Goal: Task Accomplishment & Management: Use online tool/utility

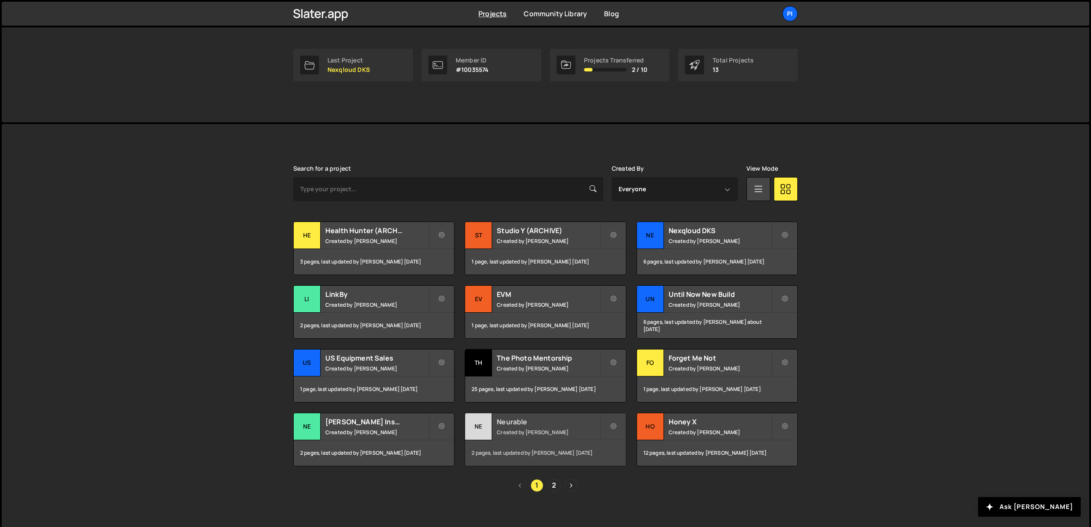
scroll to position [130, 0]
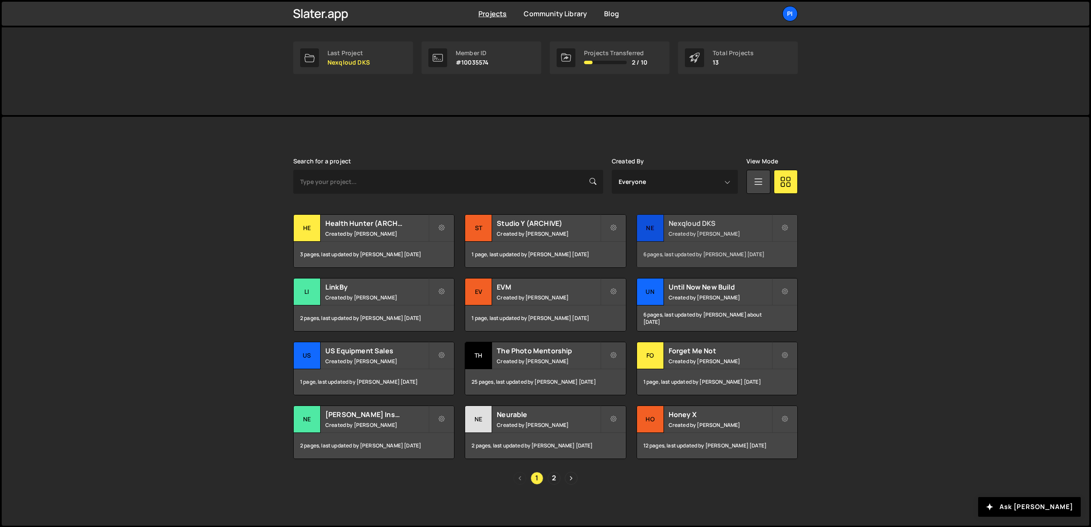
click at [720, 242] on div "6 pages, last updated by [PERSON_NAME] [DATE]" at bounding box center [717, 255] width 160 height 26
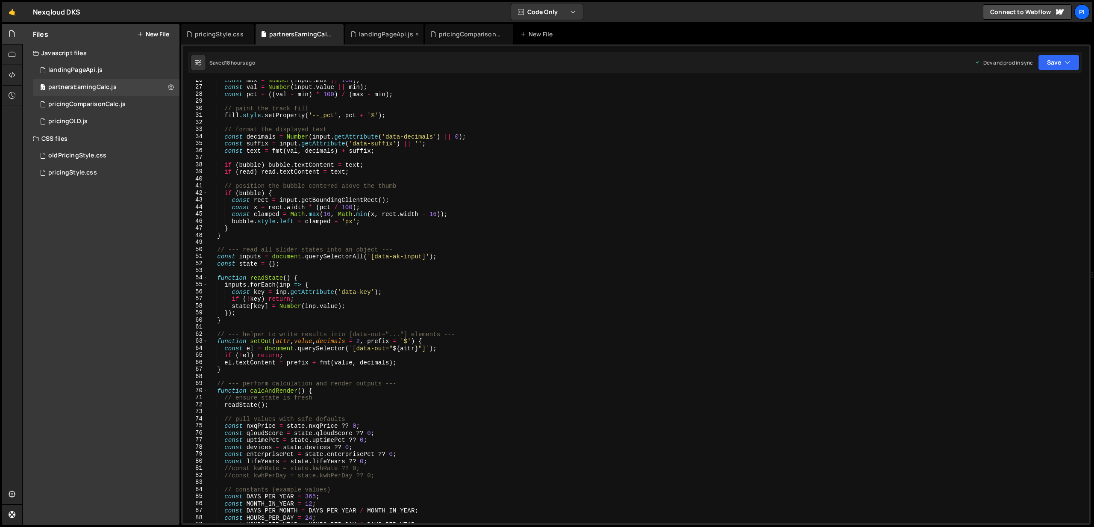
scroll to position [200, 0]
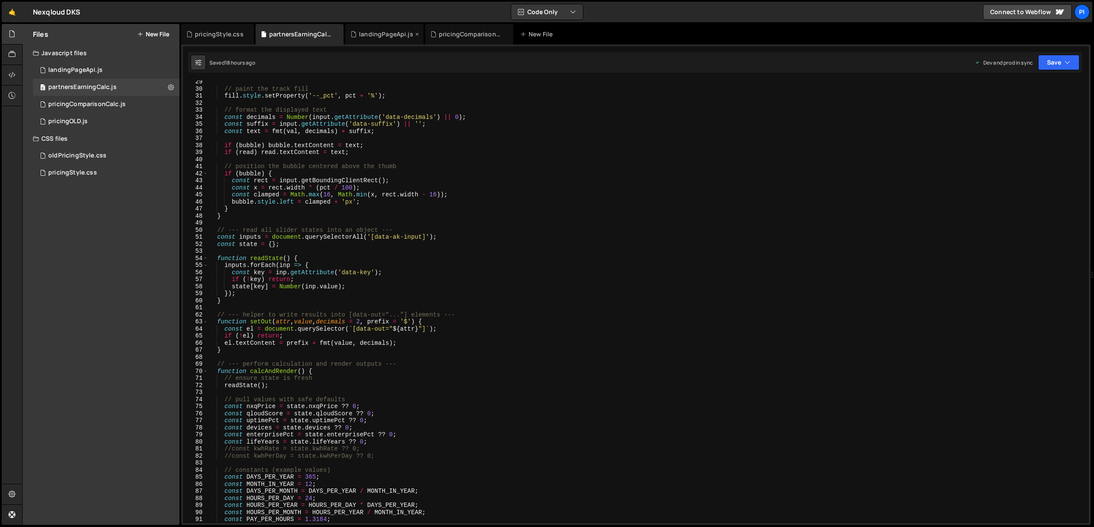
click at [414, 35] on icon at bounding box center [417, 34] width 6 height 9
click at [414, 35] on div "pricingComparisonCalc.js" at bounding box center [391, 34] width 64 height 9
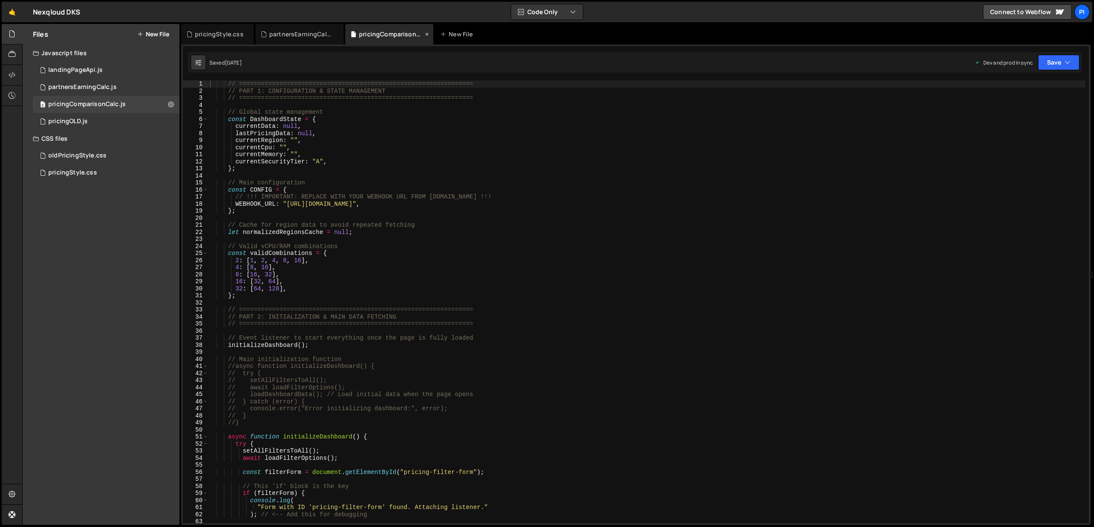
click at [424, 34] on icon at bounding box center [427, 34] width 6 height 9
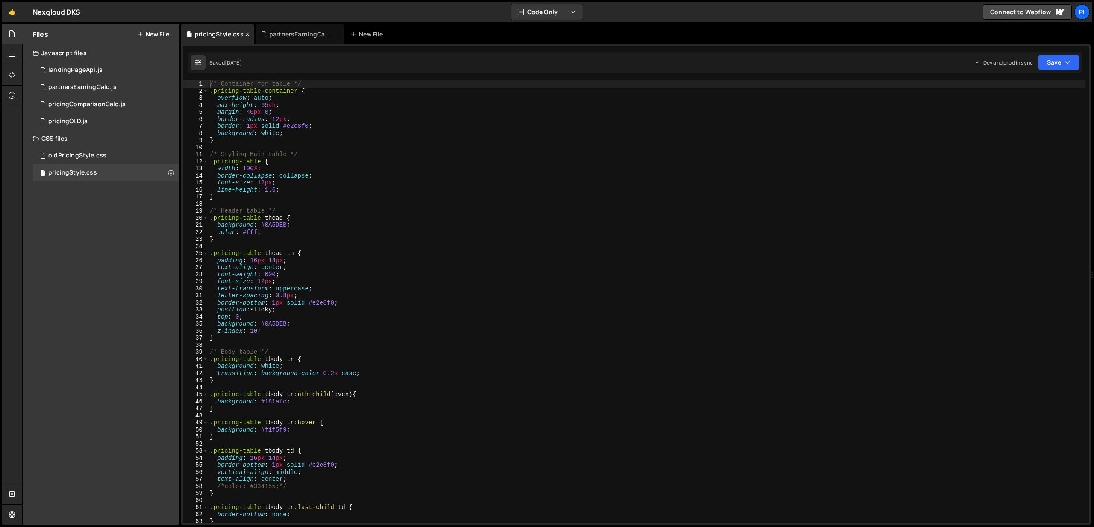
scroll to position [312, 0]
click at [245, 33] on icon at bounding box center [248, 34] width 6 height 9
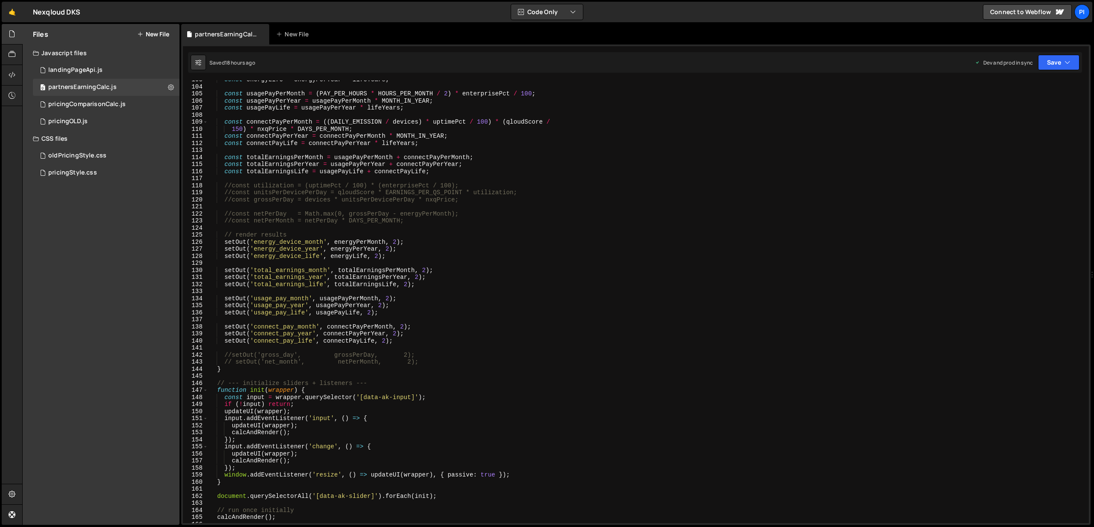
scroll to position [724, 0]
click at [255, 298] on div "const energyLife = energyPerYear * lifeYears ; const usagePayPerMonth = ( PAY_P…" at bounding box center [647, 304] width 878 height 457
drag, startPoint x: 316, startPoint y: 326, endPoint x: 256, endPoint y: 327, distance: 60.3
click at [256, 327] on div "const energyLife = energyPerYear * lifeYears ; const usagePayPerMonth = ( PAY_P…" at bounding box center [647, 304] width 878 height 457
drag, startPoint x: 255, startPoint y: 327, endPoint x: 314, endPoint y: 326, distance: 59.4
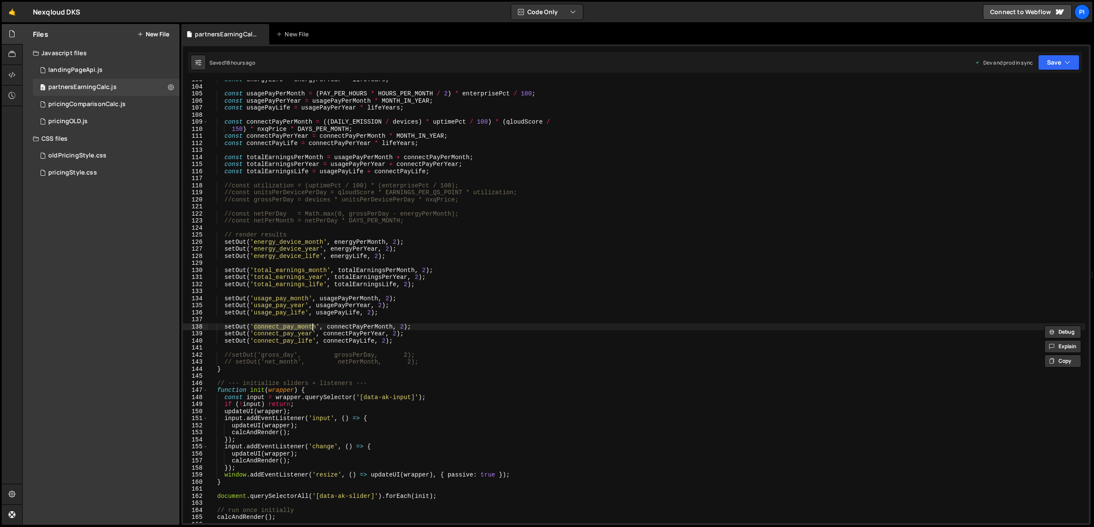
click at [314, 326] on div "const energyLife = energyPerYear * lifeYears ; const usagePayPerMonth = ( PAY_P…" at bounding box center [647, 304] width 878 height 457
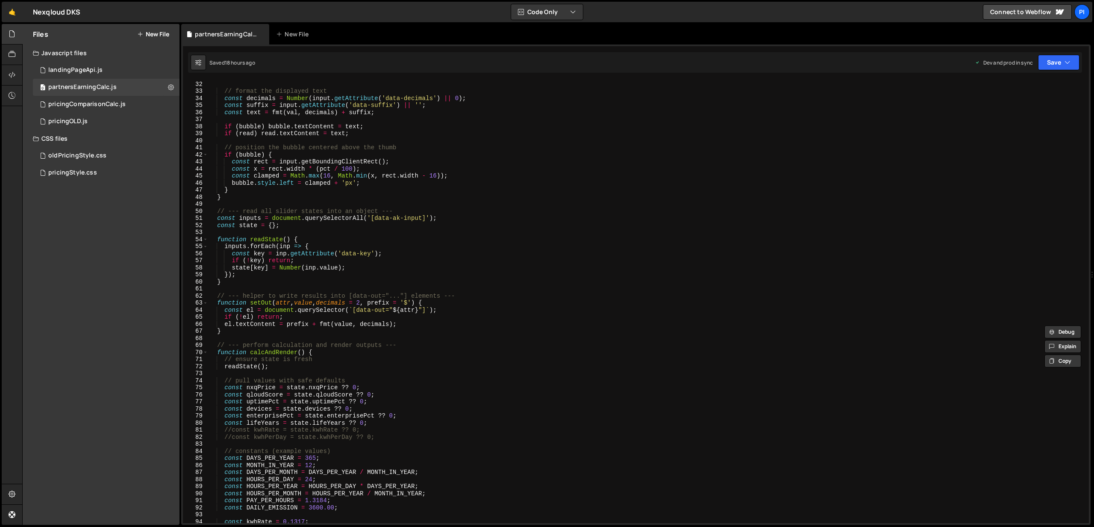
scroll to position [213, 0]
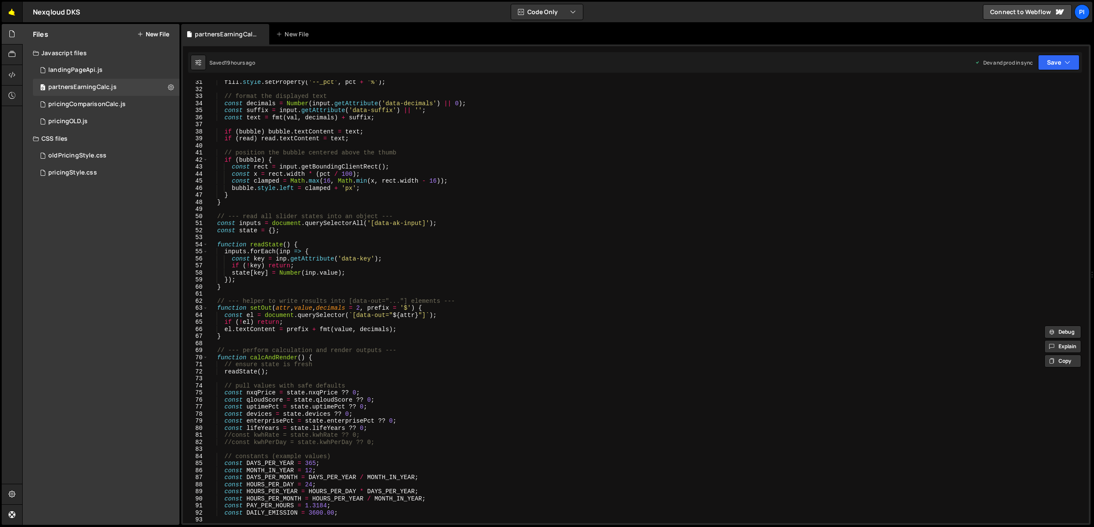
click at [15, 16] on link "🤙" at bounding box center [12, 12] width 21 height 21
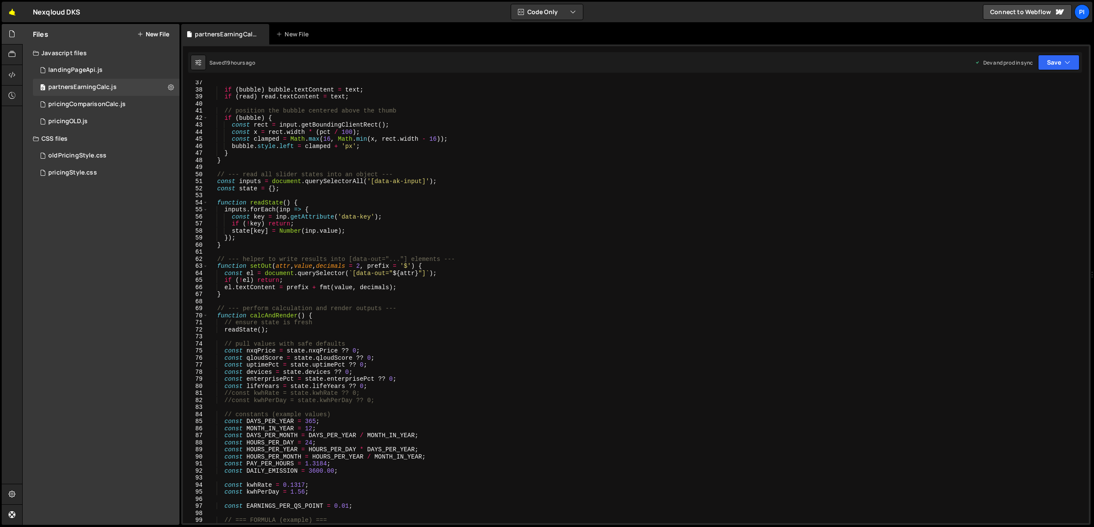
scroll to position [256, 0]
click at [357, 351] on div "if ( bubble ) bubble . textContent = text ; if ( read ) read . textContent = te…" at bounding box center [647, 306] width 878 height 457
click at [1060, 62] on button "Save" at bounding box center [1058, 62] width 41 height 15
click at [1021, 115] on div "Save to Production S" at bounding box center [1030, 111] width 89 height 9
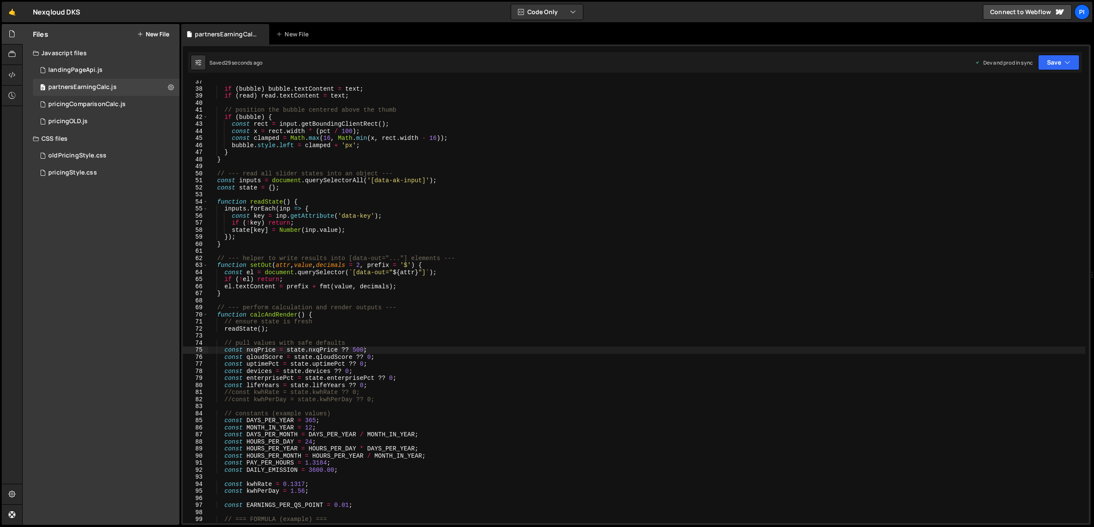
click at [376, 356] on div "if ( bubble ) bubble . textContent = text ; if ( read ) read . textContent = te…" at bounding box center [647, 306] width 878 height 457
click at [365, 352] on div "if ( bubble ) bubble . textContent = text ; if ( read ) read . textContent = te…" at bounding box center [647, 306] width 878 height 457
click at [1043, 62] on button "Save" at bounding box center [1058, 62] width 41 height 15
click at [1019, 113] on div "Save to Production S" at bounding box center [1030, 111] width 89 height 9
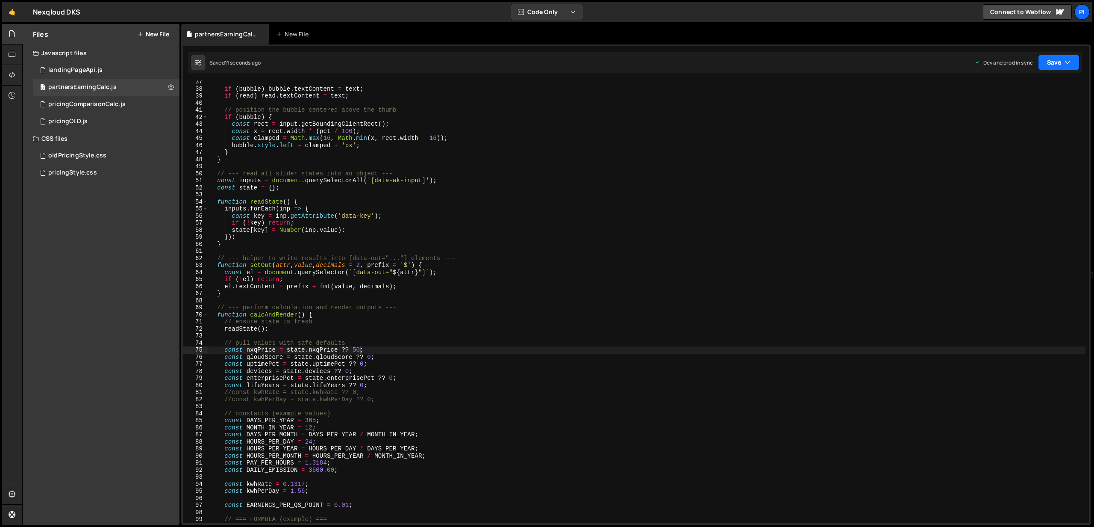
click at [1062, 60] on button "Save" at bounding box center [1058, 62] width 41 height 15
click at [1037, 116] on div "Saved 11 seconds ago" at bounding box center [1030, 120] width 89 height 10
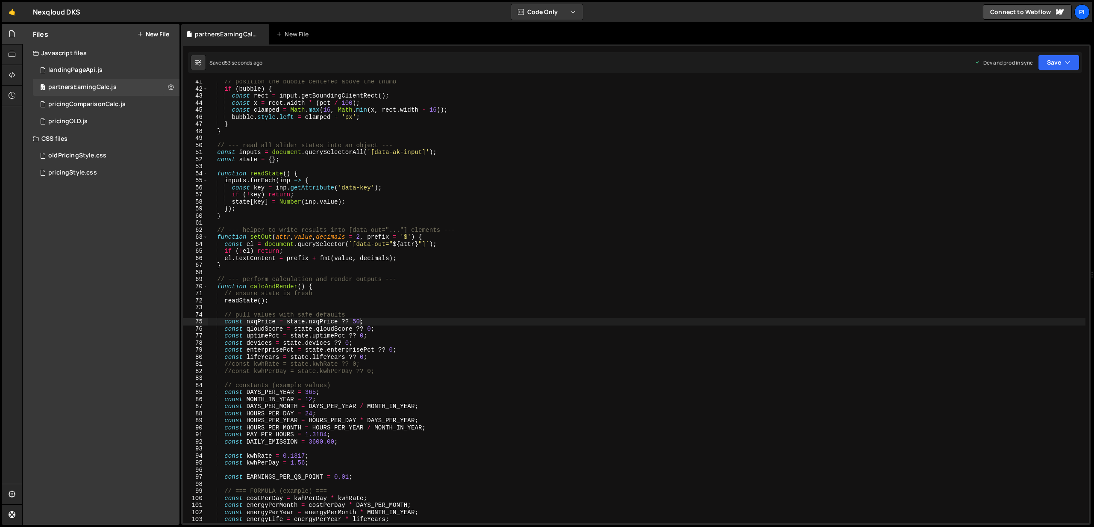
scroll to position [294, 0]
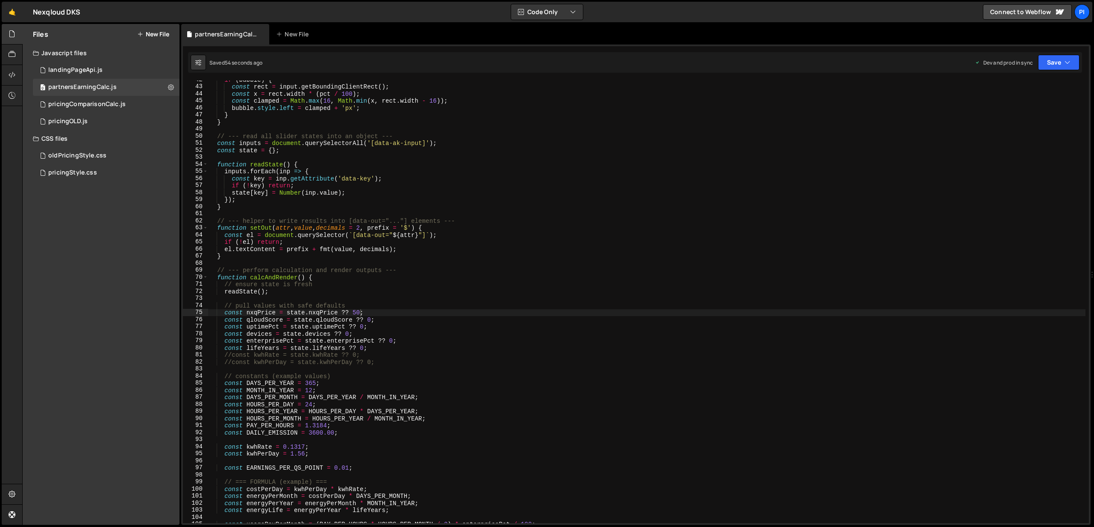
click at [371, 318] on div "if ( bubble ) { const rect = input . getBoundingClientRect ( ) ; const x = rect…" at bounding box center [647, 304] width 878 height 457
click at [358, 312] on div "if ( bubble ) { const rect = input . getBoundingClientRect ( ) ; const x = rect…" at bounding box center [647, 304] width 878 height 457
click at [1056, 63] on button "Save" at bounding box center [1058, 62] width 41 height 15
click at [1026, 112] on div "Save to Production S" at bounding box center [1030, 111] width 89 height 9
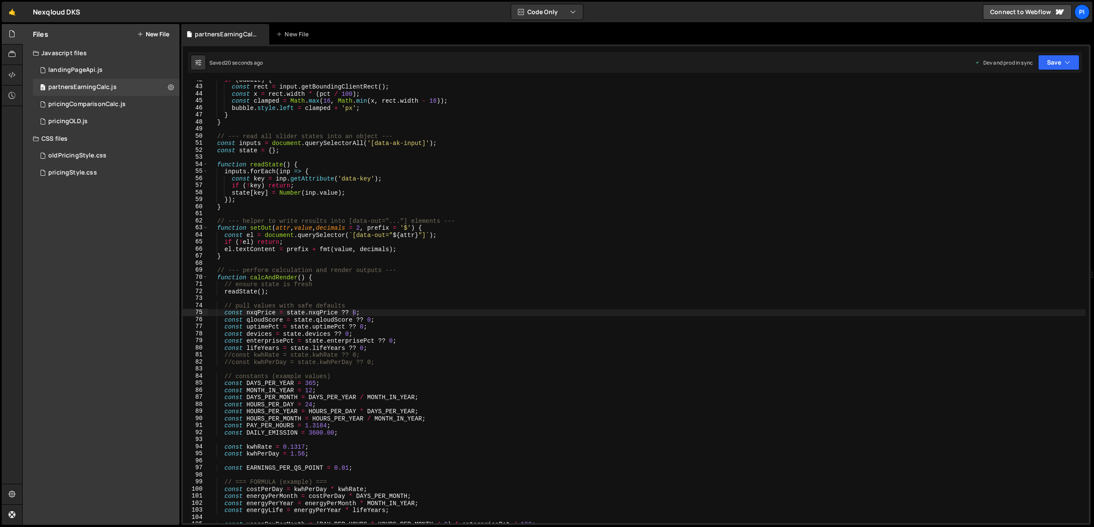
click at [351, 312] on div "if ( bubble ) { const rect = input . getBoundingClientRect ( ) ; const x = rect…" at bounding box center [647, 304] width 878 height 457
type textarea "const nxqPrice = state.nxqPrice ?? 50;"
click at [540, 297] on div "if ( bubble ) { const rect = input . getBoundingClientRect ( ) ; const x = rect…" at bounding box center [647, 304] width 878 height 457
click at [414, 320] on div "if ( bubble ) { const rect = input . getBoundingClientRect ( ) ; const x = rect…" at bounding box center [647, 304] width 878 height 457
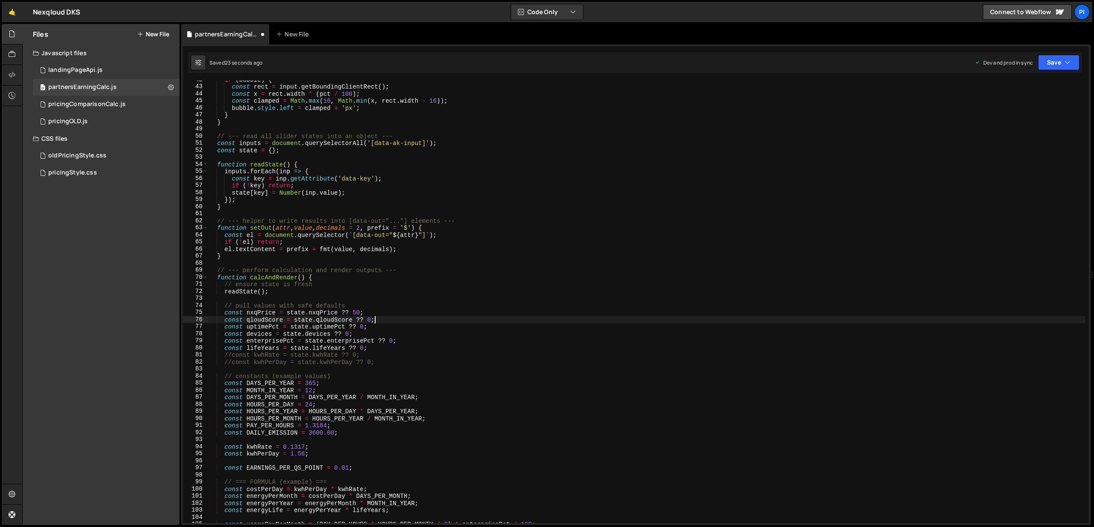
click at [435, 315] on div "if ( bubble ) { const rect = input . getBoundingClientRect ( ) ; const x = rect…" at bounding box center [647, 304] width 878 height 457
click at [1052, 65] on button "Save" at bounding box center [1058, 62] width 41 height 15
click at [1031, 123] on div "23 seconds ago" at bounding box center [1020, 120] width 38 height 7
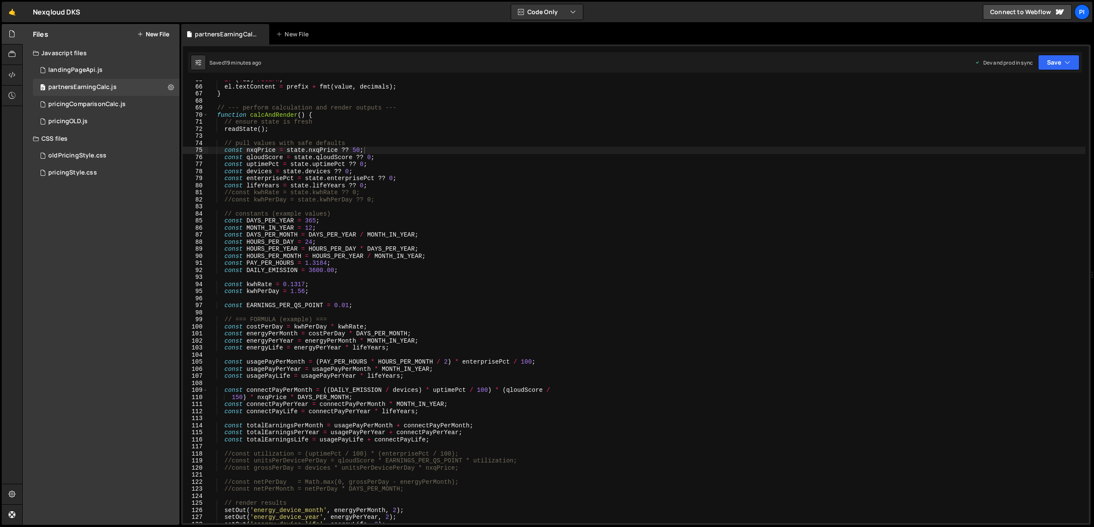
scroll to position [455, 0]
click at [345, 171] on div "if ( ! el ) return ; el . textContent = prefix + fmt ( value , decimals ) ; } /…" at bounding box center [647, 304] width 878 height 457
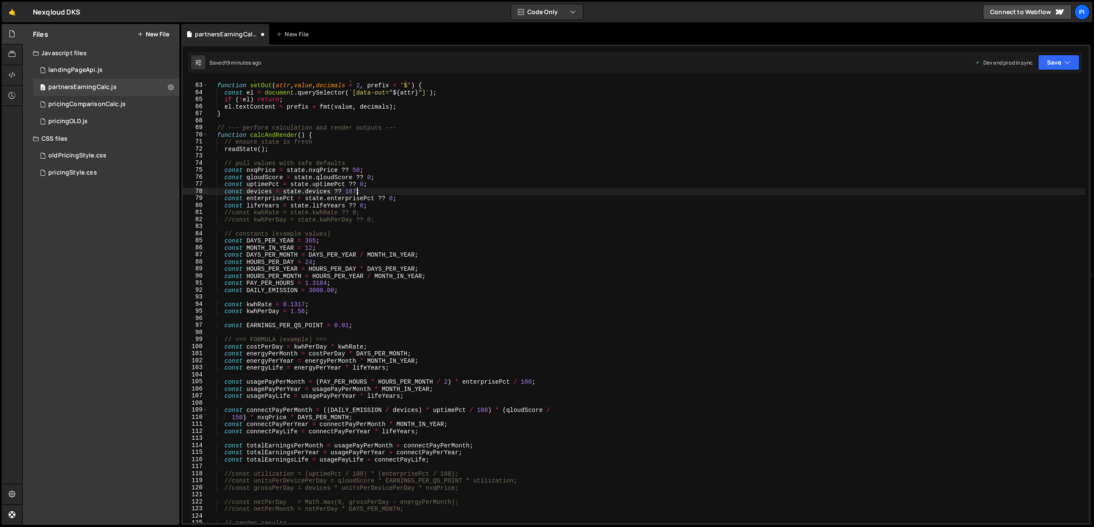
scroll to position [0, 10]
click at [1057, 63] on button "Save" at bounding box center [1058, 62] width 41 height 15
click at [1016, 122] on div "19 minutes ago" at bounding box center [1018, 120] width 35 height 7
click at [362, 192] on div "// --- helper to write results into [data-out="..."] elements --- function setO…" at bounding box center [647, 302] width 878 height 457
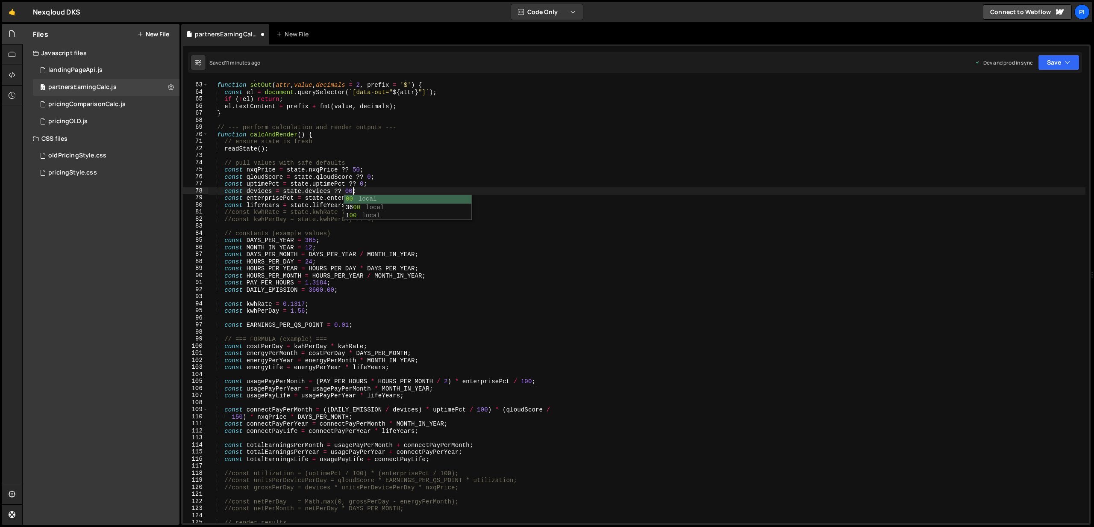
scroll to position [0, 9]
click at [382, 189] on div "// --- helper to write results into [data-out="..."] elements --- function setO…" at bounding box center [647, 302] width 878 height 457
click at [1055, 64] on button "Save" at bounding box center [1058, 62] width 41 height 15
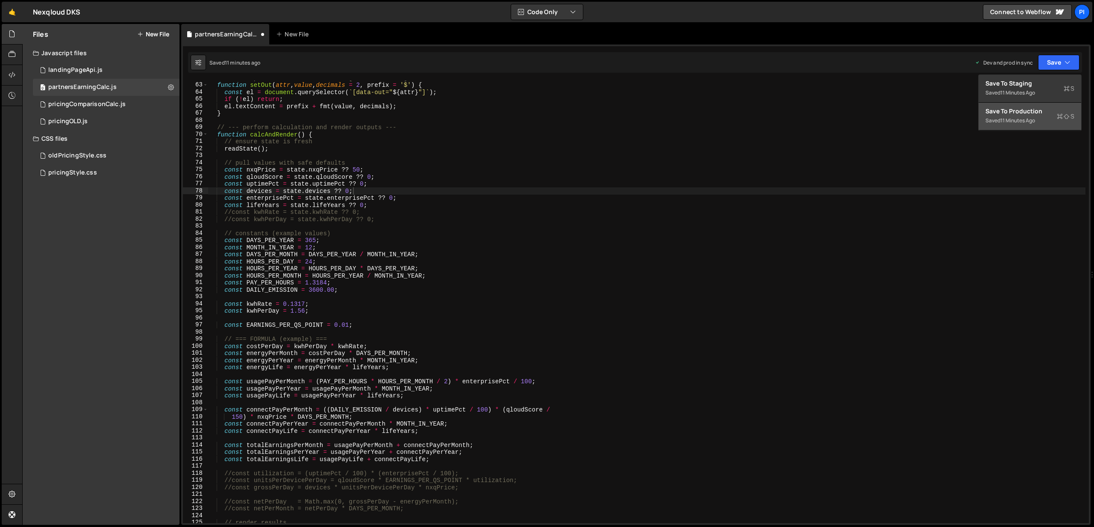
click at [1023, 114] on div "Save to Production S" at bounding box center [1030, 111] width 89 height 9
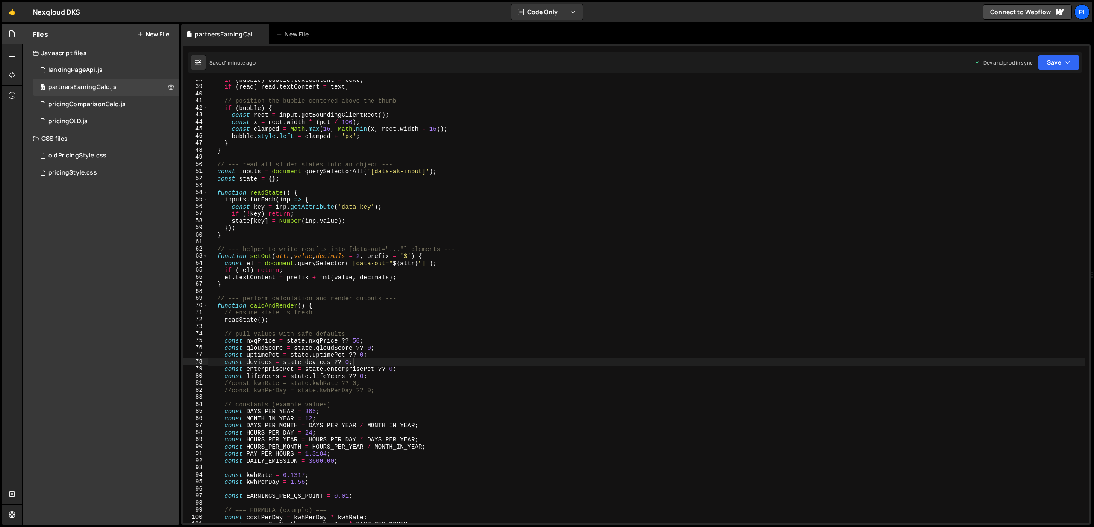
scroll to position [265, 0]
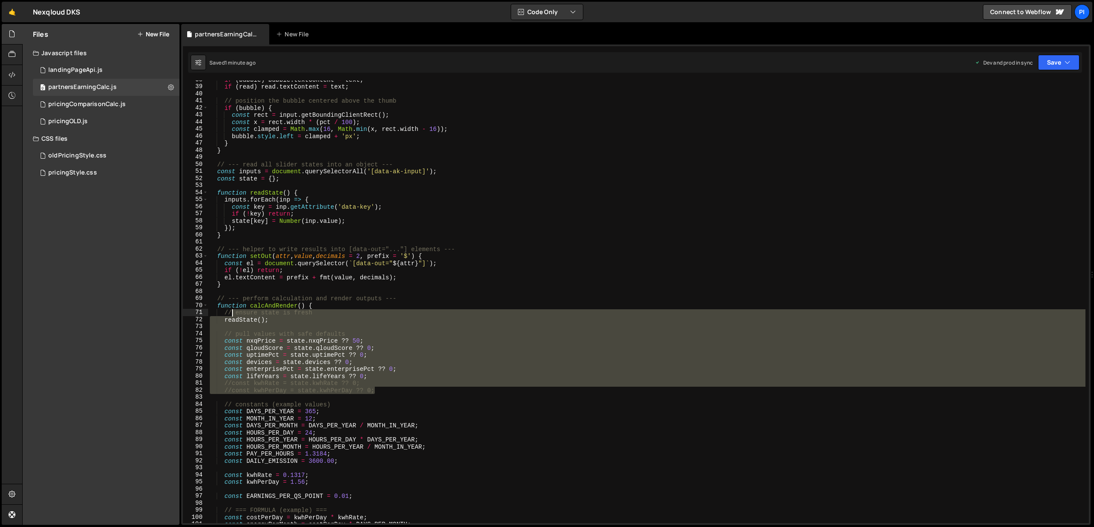
drag, startPoint x: 393, startPoint y: 390, endPoint x: 231, endPoint y: 310, distance: 180.7
click at [231, 310] on div "if ( bubble ) bubble . textContent = text ; if ( read ) read . textContent = te…" at bounding box center [647, 304] width 878 height 457
type textarea "// ensure state is fresh readState();"
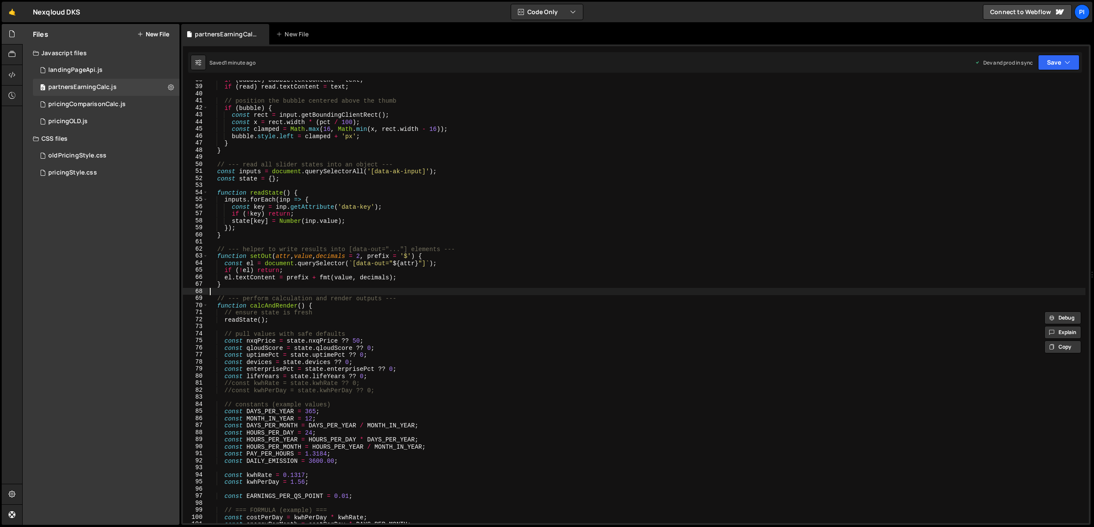
click at [300, 294] on div "if ( bubble ) bubble . textContent = text ; if ( read ) read . textContent = te…" at bounding box center [647, 304] width 878 height 457
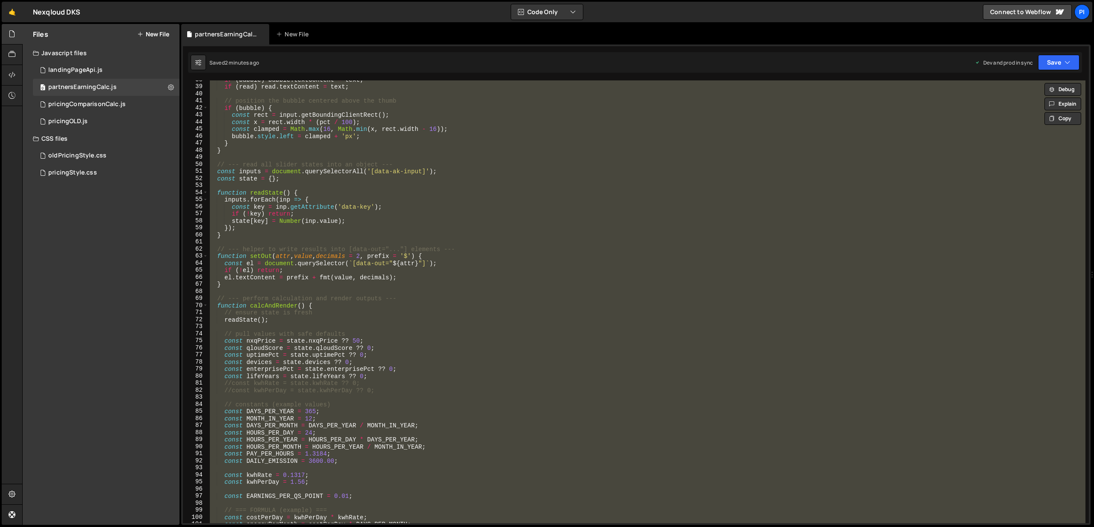
click at [358, 278] on div "if ( bubble ) bubble . textContent = text ; if ( read ) read . textContent = te…" at bounding box center [647, 301] width 878 height 442
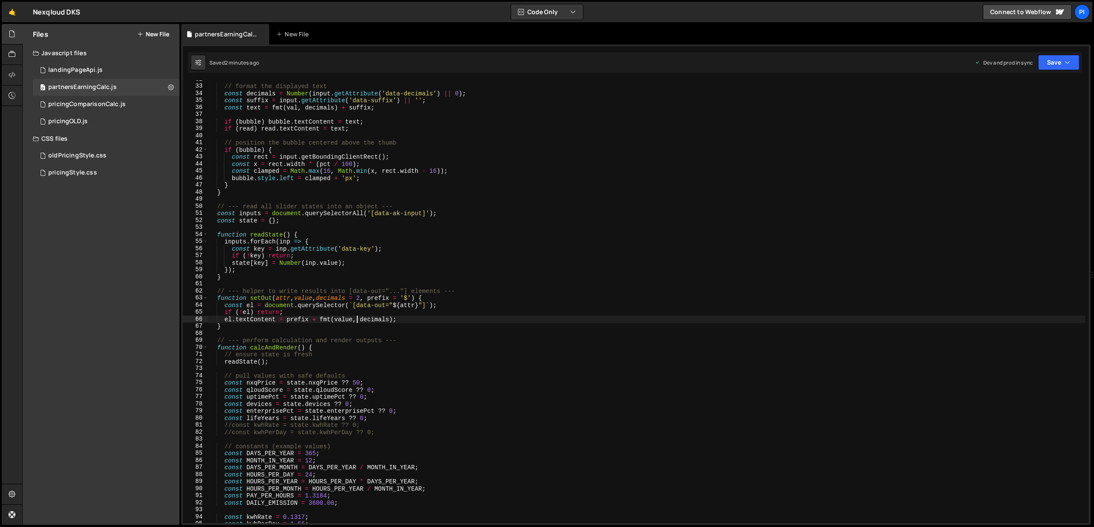
scroll to position [193, 0]
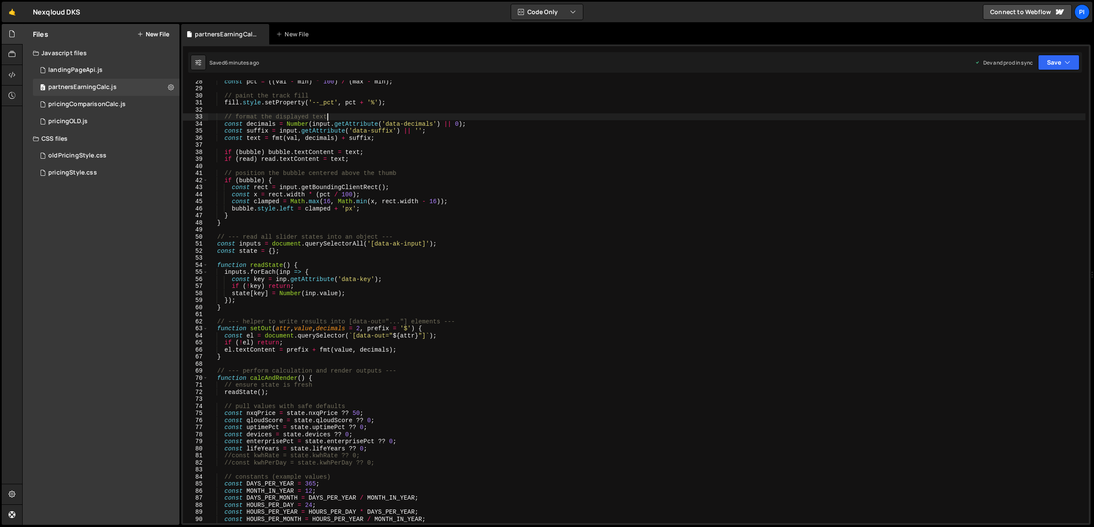
click at [441, 119] on div "const pct = (( val - min ) * 100 ) / ( max - min ) ; // paint the track fill fi…" at bounding box center [647, 306] width 878 height 457
type textarea "// format the displayed text"
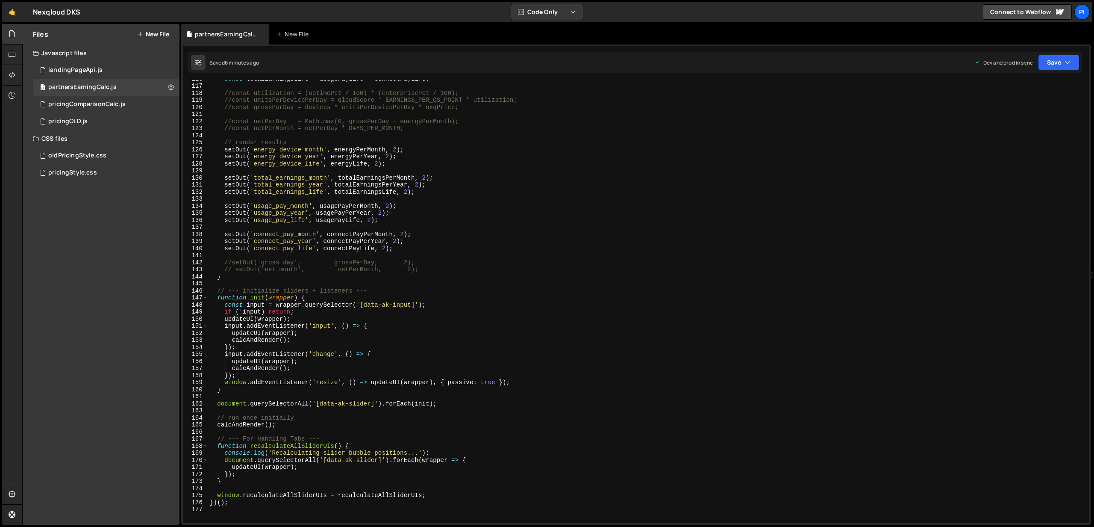
scroll to position [816, 0]
click at [119, 121] on div "0 pricingOLD.js 0" at bounding box center [106, 121] width 147 height 17
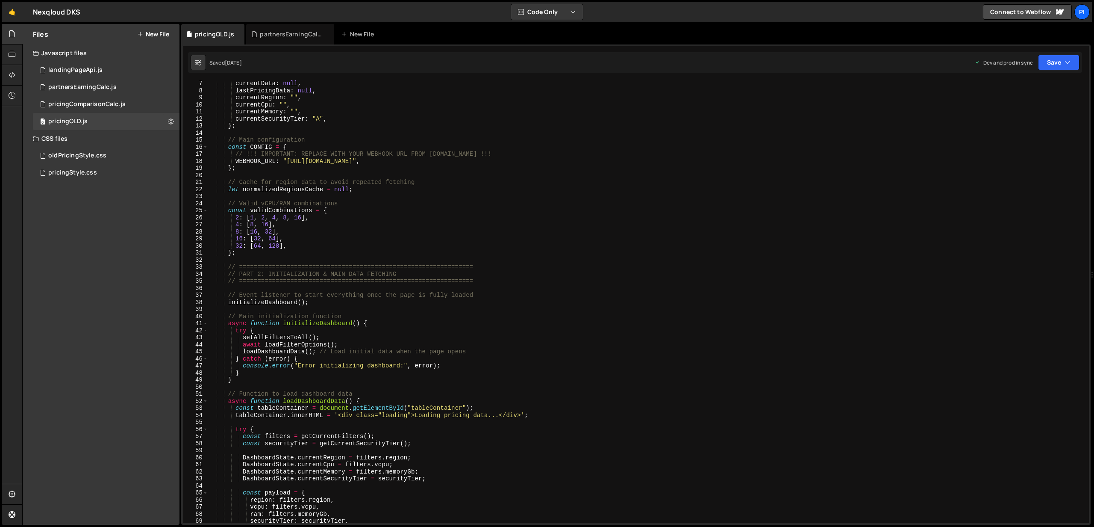
scroll to position [0, 0]
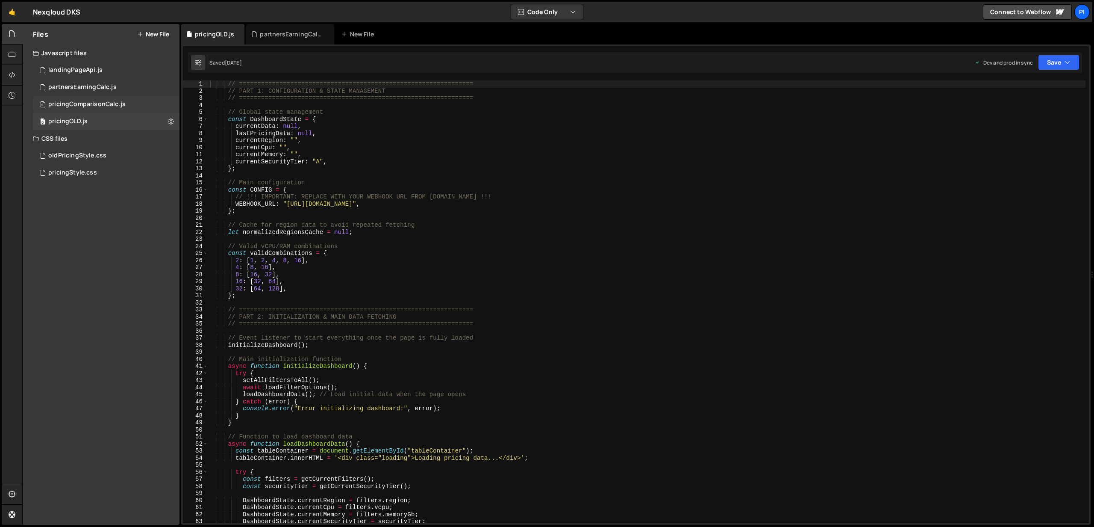
click at [105, 105] on div "pricingComparisonCalc.js" at bounding box center [86, 104] width 77 height 8
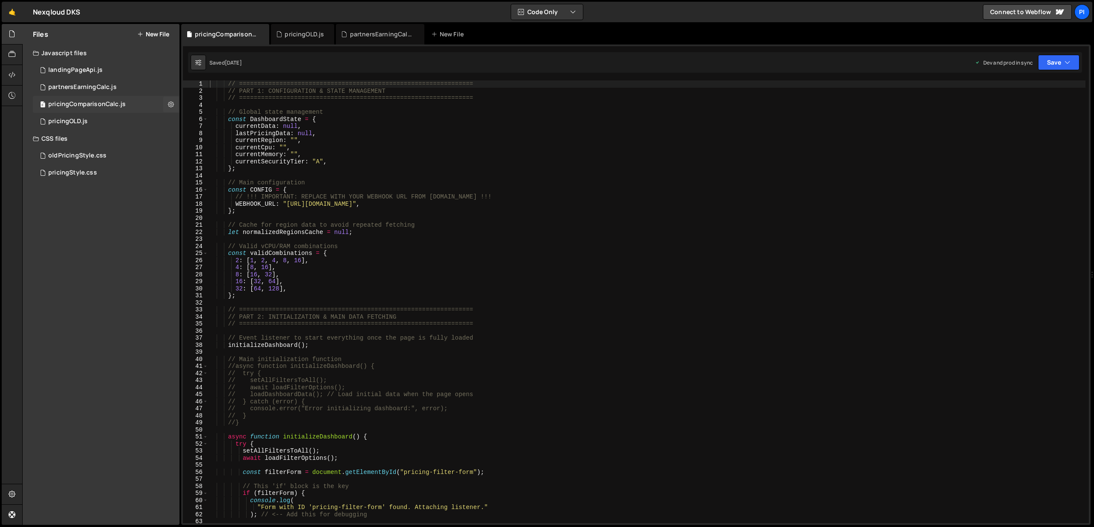
click at [97, 102] on div "pricingComparisonCalc.js" at bounding box center [86, 104] width 77 height 8
click at [352, 167] on div "// ================================================================ // PART 1: …" at bounding box center [647, 308] width 878 height 457
type textarea "}"
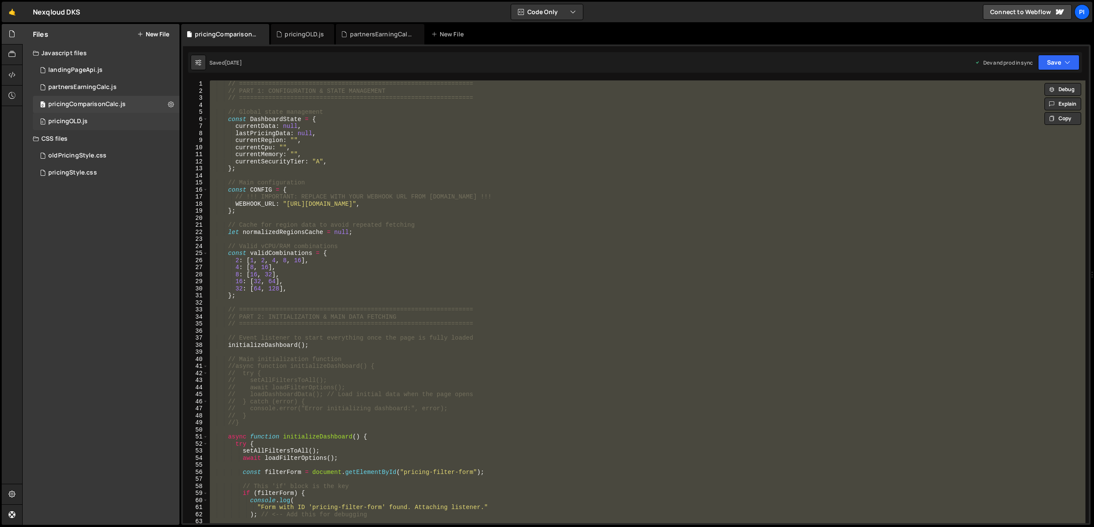
click at [114, 121] on div "0 pricingOLD.js 0" at bounding box center [106, 121] width 147 height 17
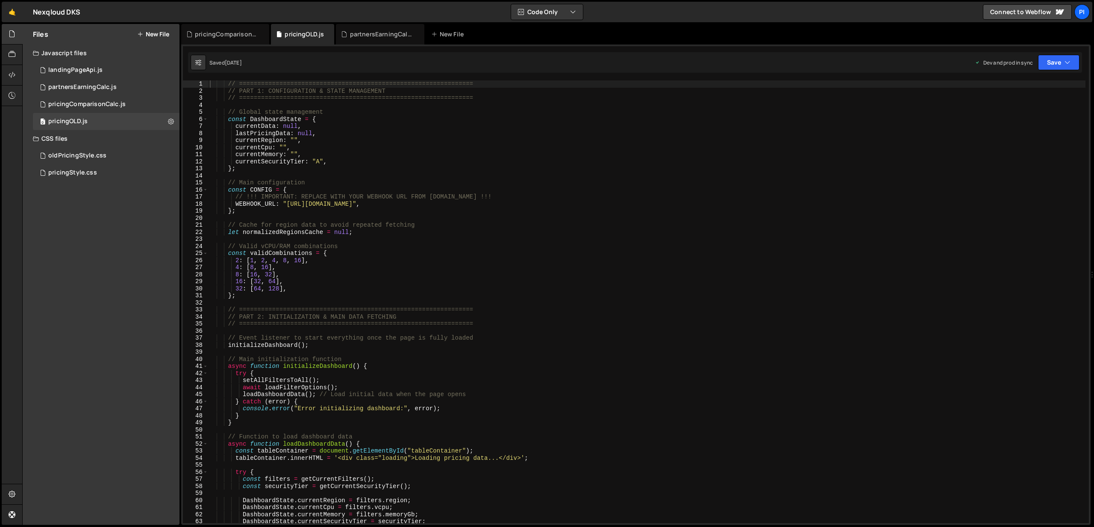
click at [451, 147] on div "// ================================================================ // PART 1: …" at bounding box center [647, 308] width 878 height 457
type textarea "}"
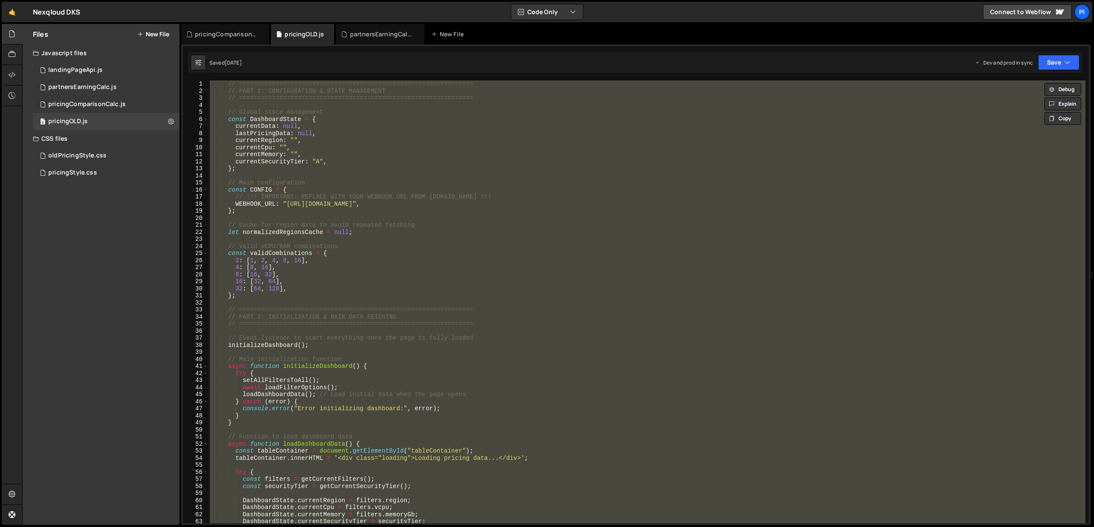
paste textarea
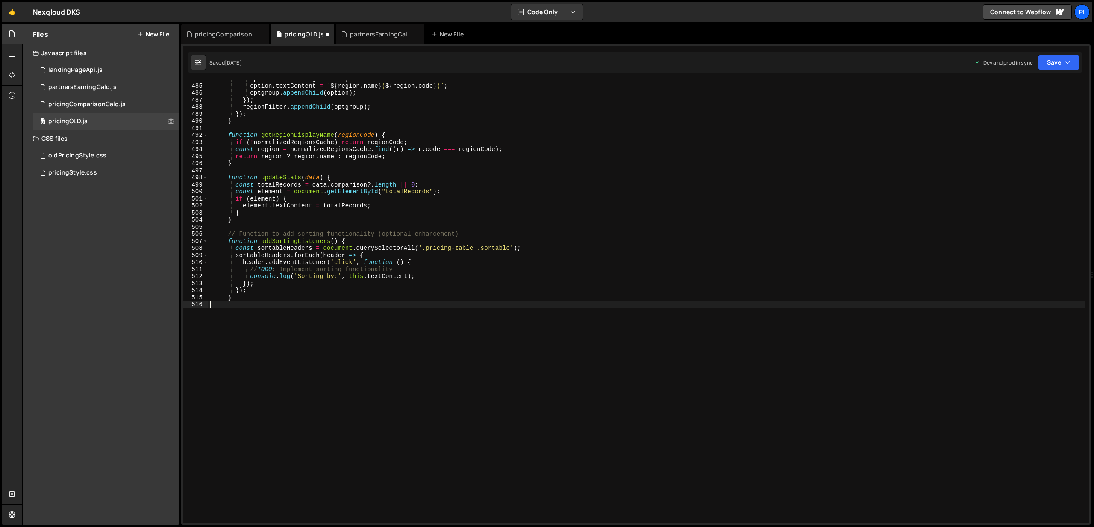
scroll to position [3873, 0]
click at [1064, 60] on button "Save" at bounding box center [1058, 62] width 41 height 15
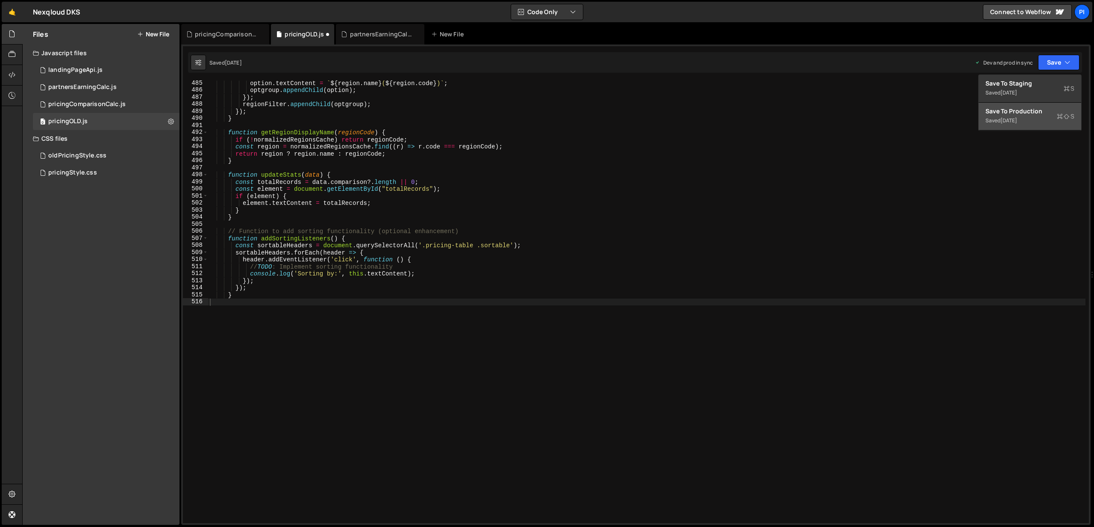
click at [1037, 104] on button "Save to Production S Saved 2 weeks ago" at bounding box center [1030, 117] width 103 height 28
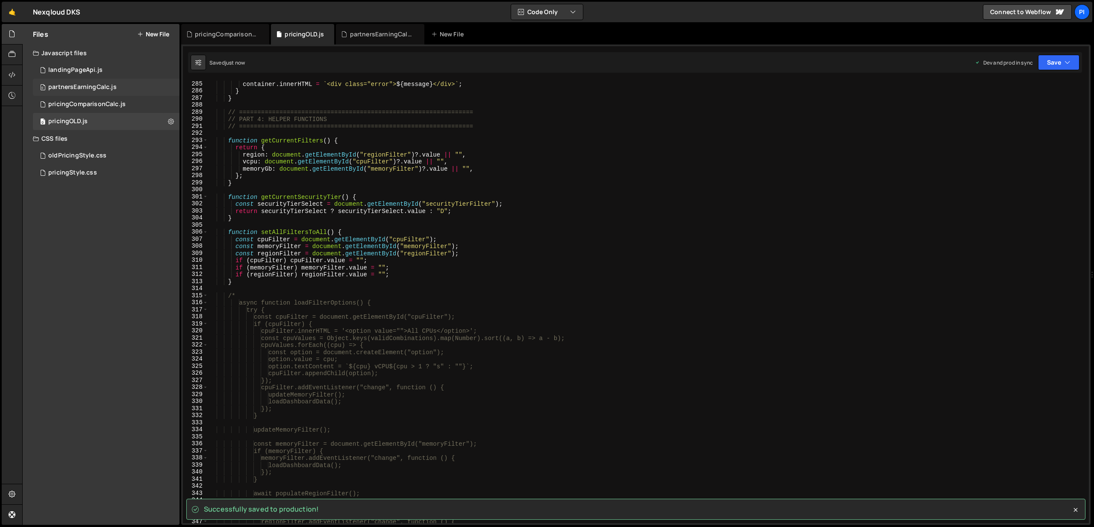
scroll to position [2005, 0]
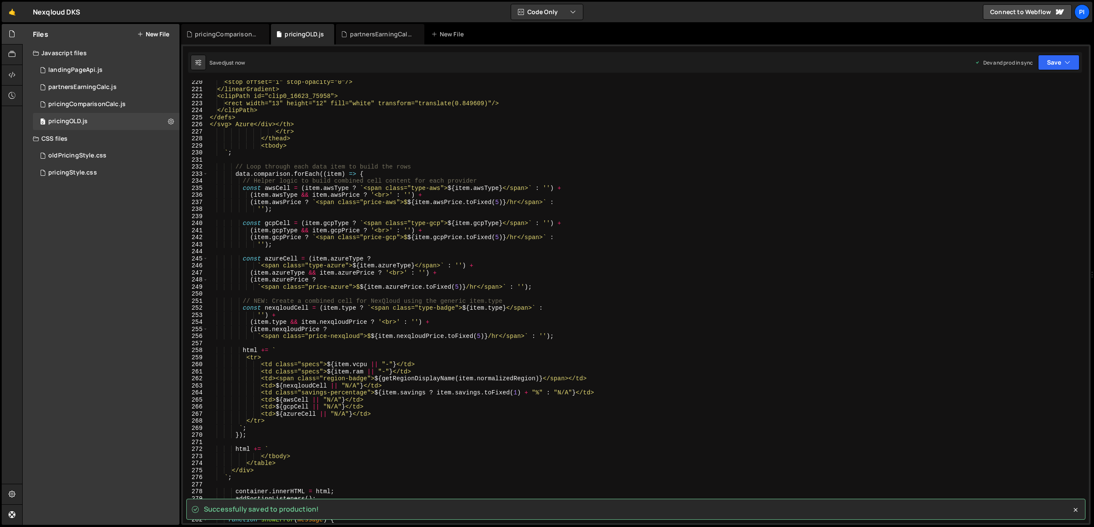
click at [145, 34] on button "New File" at bounding box center [153, 34] width 32 height 7
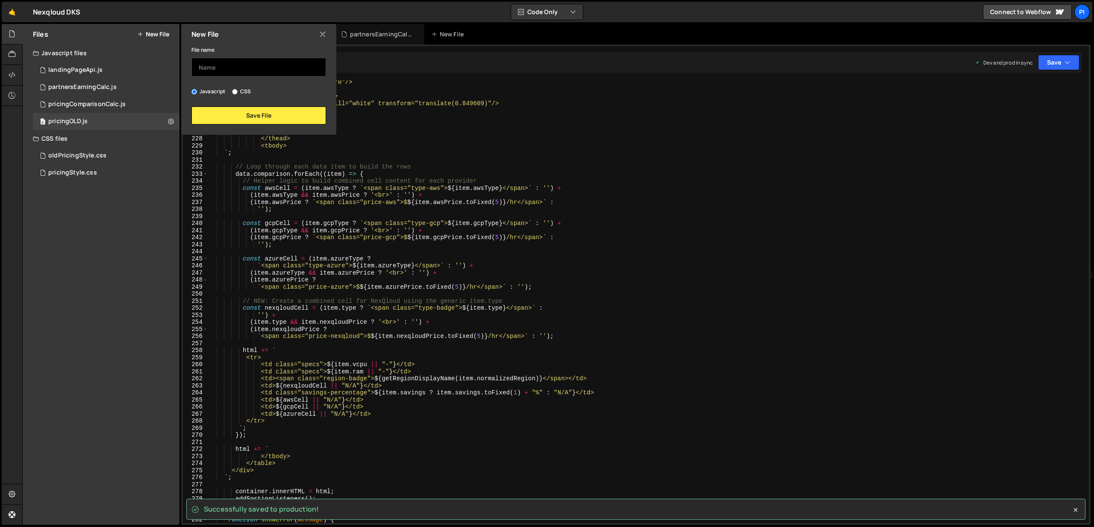
click at [209, 62] on input "text" at bounding box center [259, 67] width 135 height 19
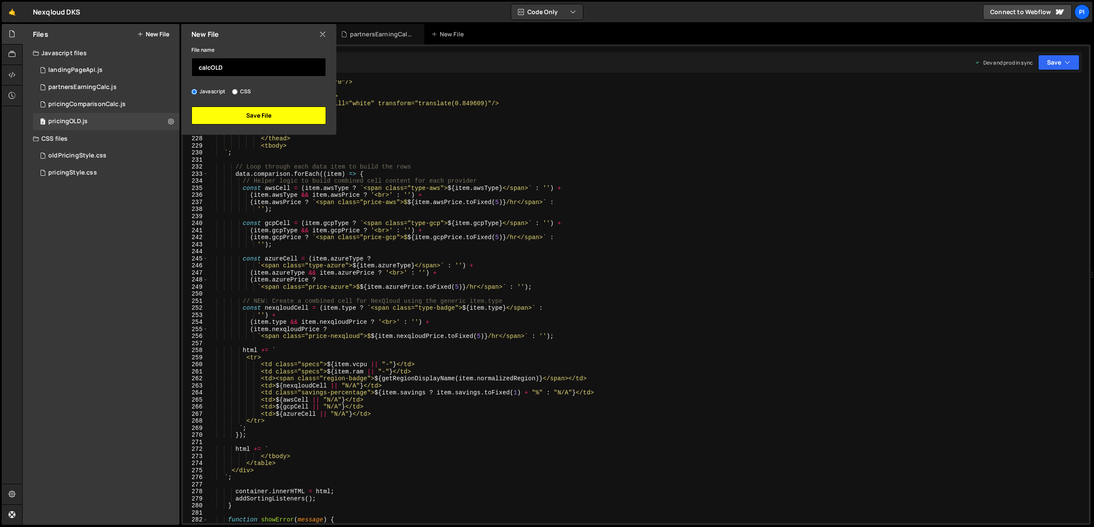
type input "calcOLD"
click at [225, 112] on button "Save File" at bounding box center [259, 115] width 135 height 18
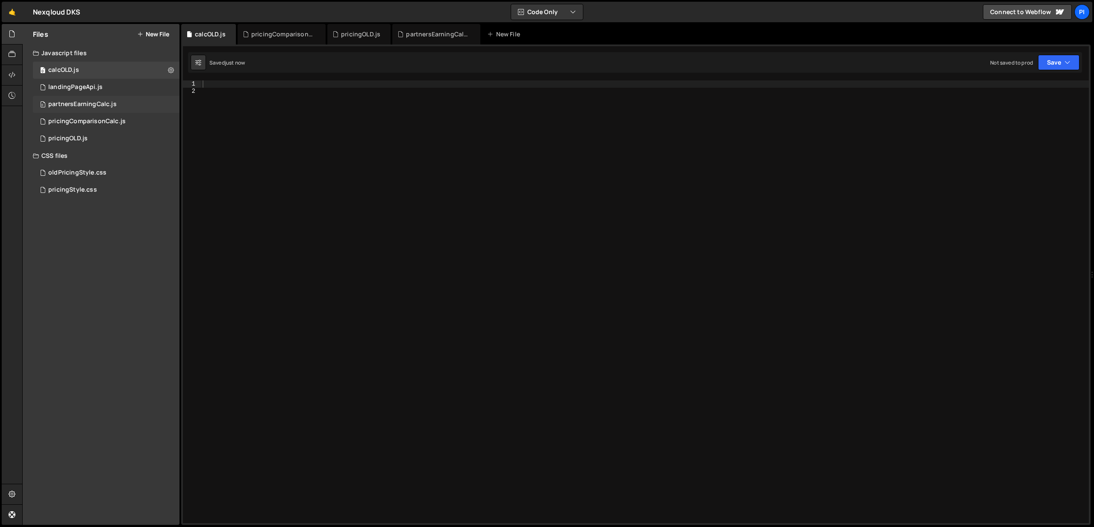
click at [98, 104] on div "partnersEarningCalc.js" at bounding box center [82, 104] width 68 height 8
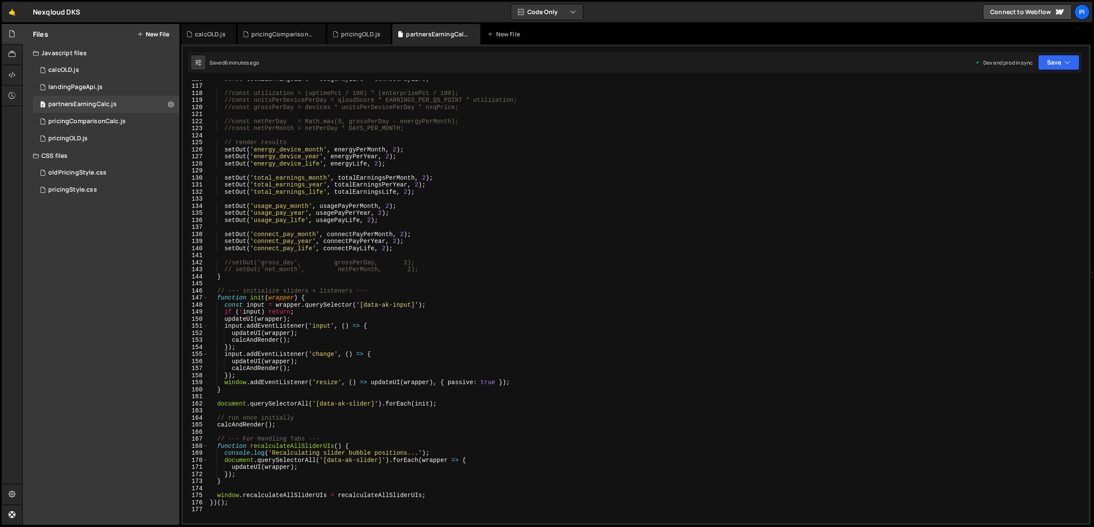
click at [310, 115] on div "const totalEarningsLife = usagePayLife + connectPayLife ; //const utilization =…" at bounding box center [647, 303] width 878 height 457
type textarea "})();"
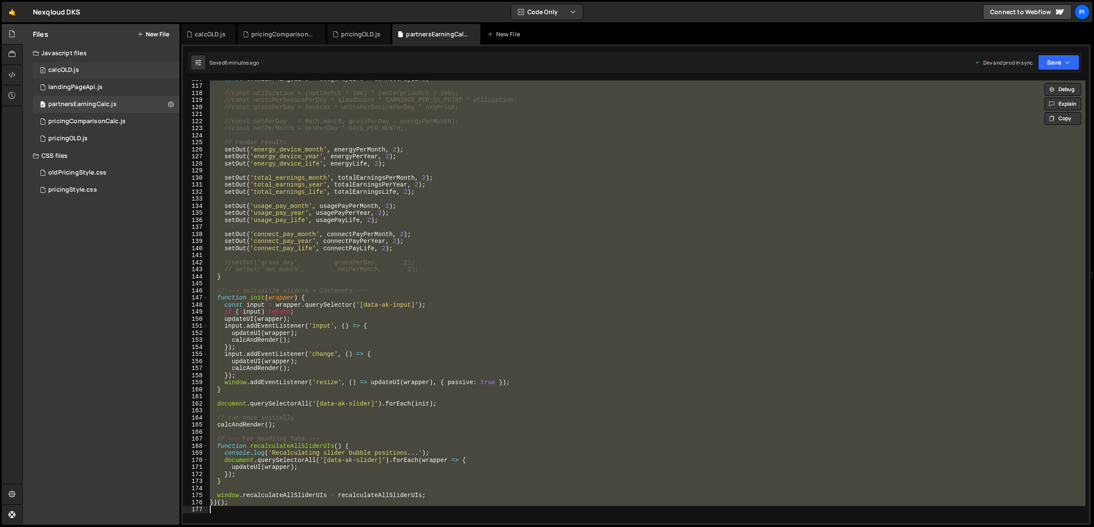
click at [155, 70] on div "0 calcOLD.js 0" at bounding box center [106, 70] width 147 height 17
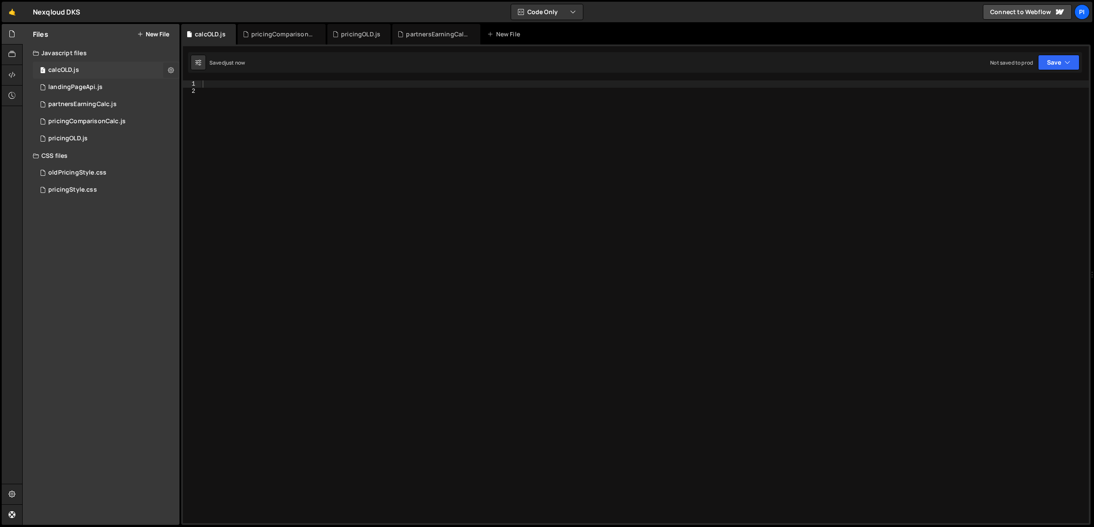
click at [168, 69] on icon at bounding box center [171, 70] width 6 height 8
type input "calcOLD"
radio input "true"
click at [209, 91] on button "Edit File Settings" at bounding box center [223, 88] width 84 height 17
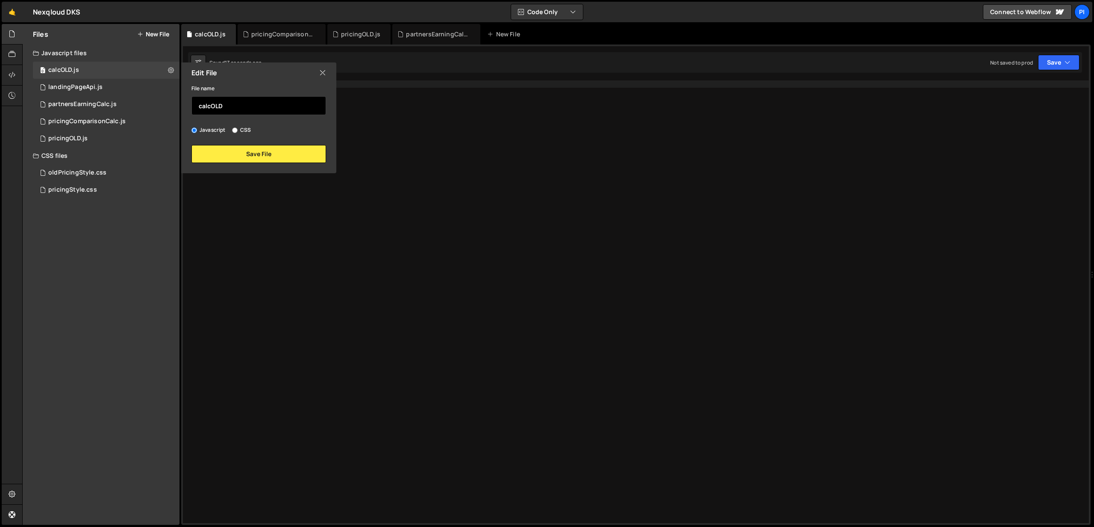
click at [209, 104] on input "calcOLD" at bounding box center [259, 105] width 135 height 19
type input "partnersOLD"
click at [250, 153] on button "Save File" at bounding box center [259, 154] width 135 height 18
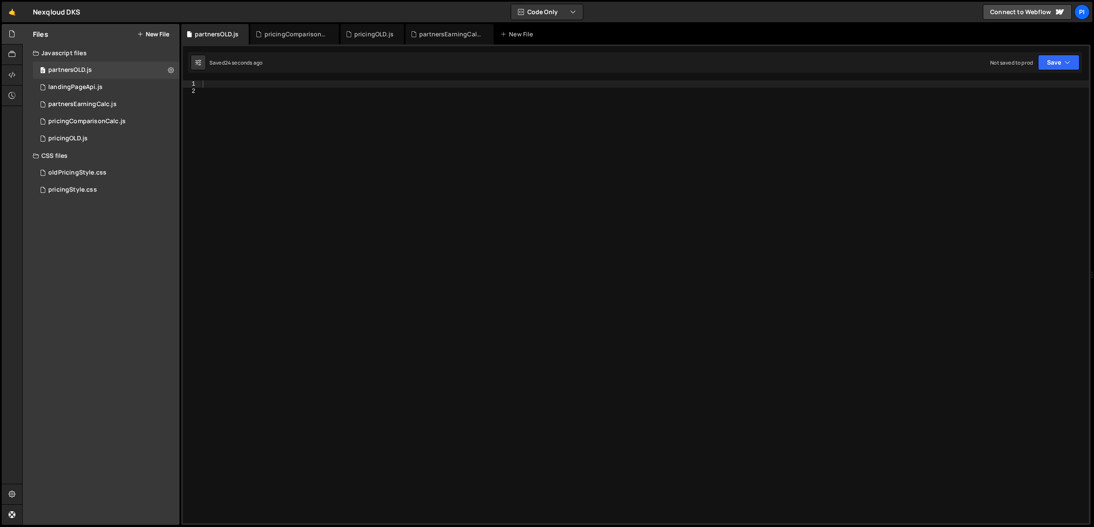
click at [232, 84] on div at bounding box center [645, 308] width 888 height 457
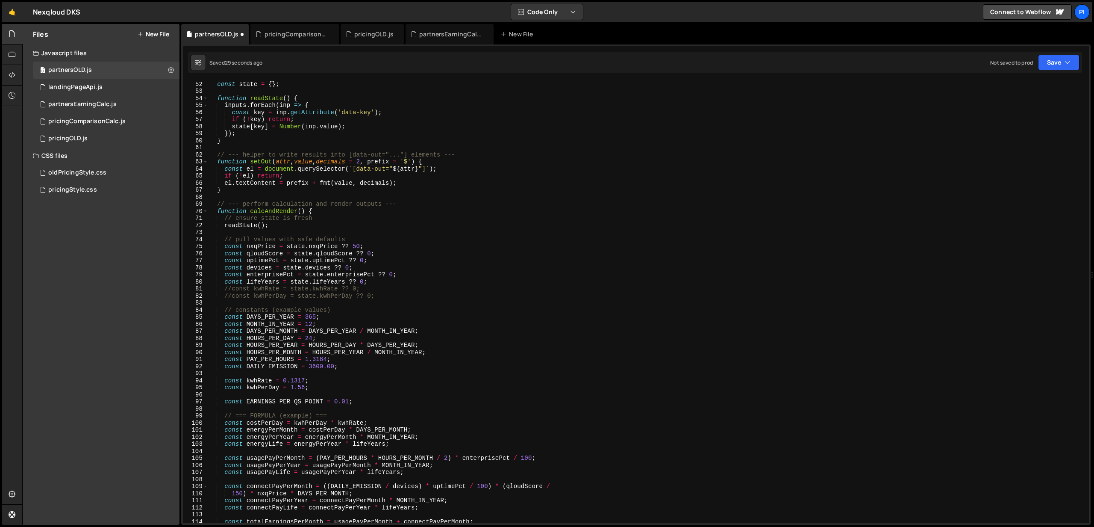
scroll to position [0, 0]
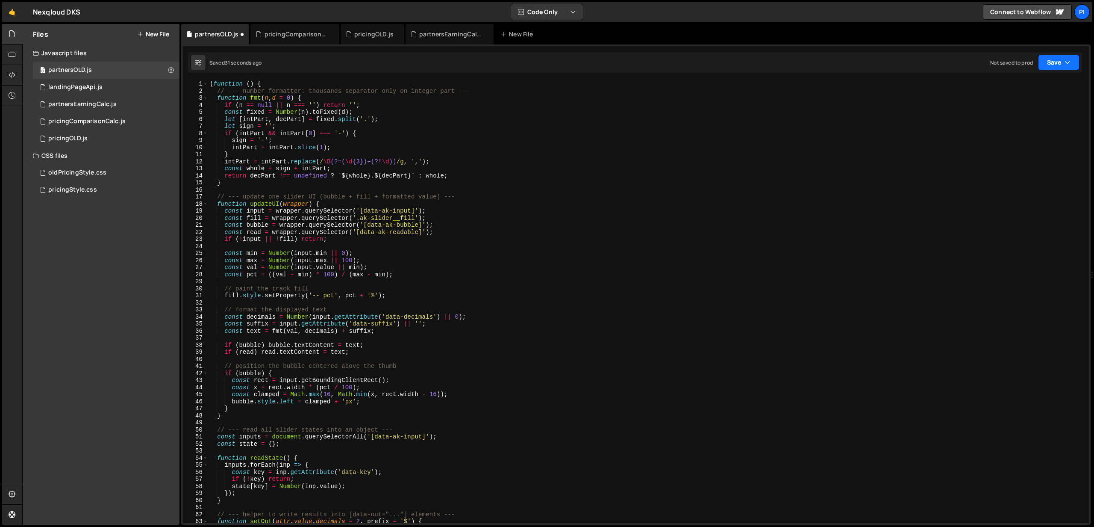
click at [1070, 65] on icon "button" at bounding box center [1068, 62] width 6 height 9
click at [1035, 110] on div "Save to Production S" at bounding box center [1030, 111] width 89 height 9
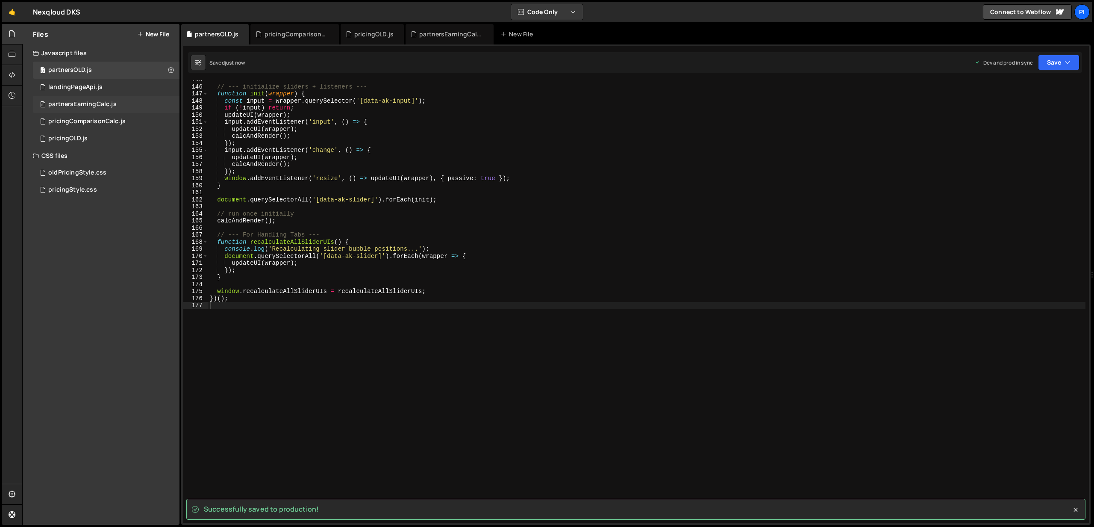
click at [118, 108] on div "0 partnersEarningCalc.js 0" at bounding box center [106, 104] width 147 height 17
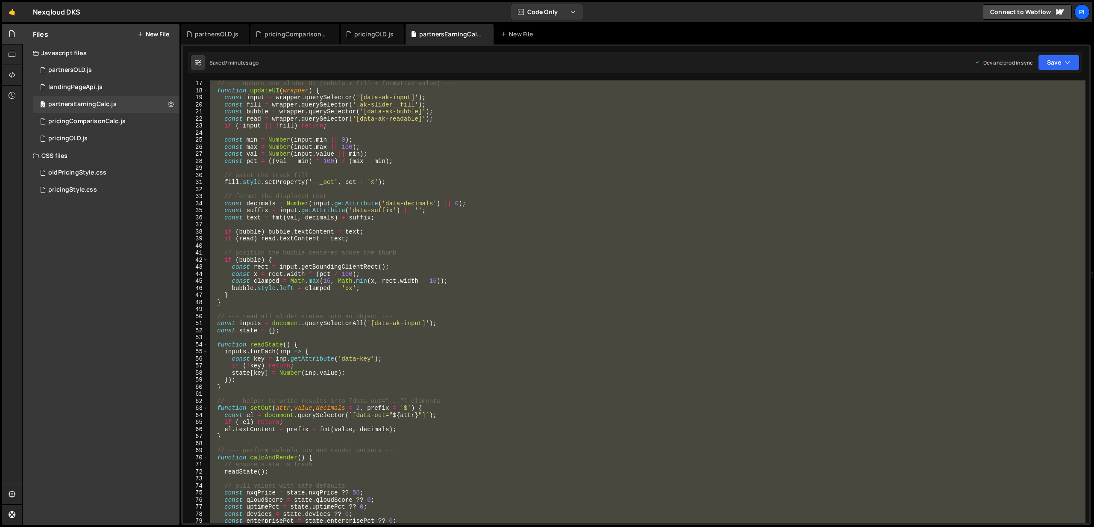
scroll to position [0, 0]
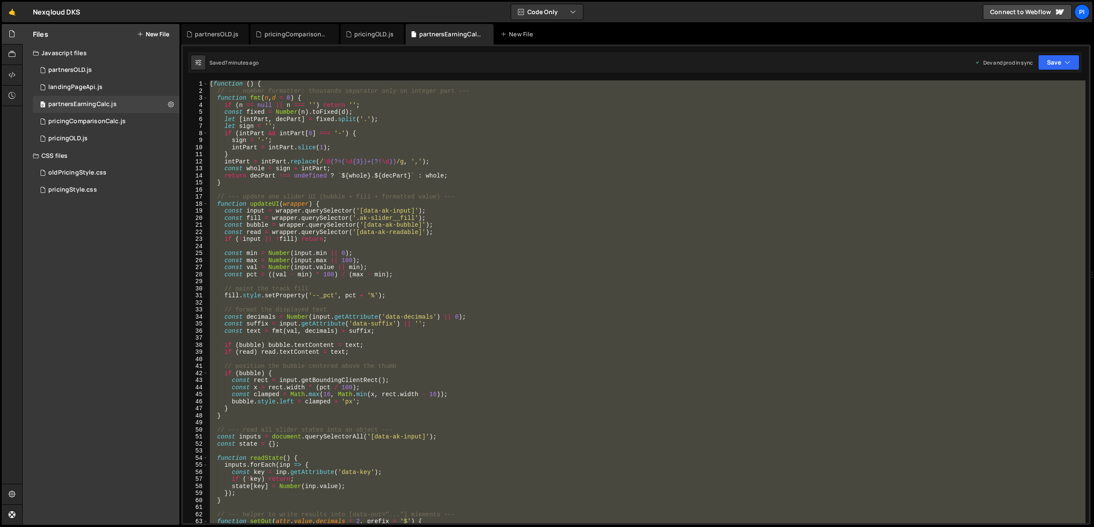
click at [258, 120] on div "( function ( ) { // --- number formatter: thousands separator only on integer p…" at bounding box center [647, 301] width 878 height 442
type textarea "let [intPart, decPart] = fixed.split('.');"
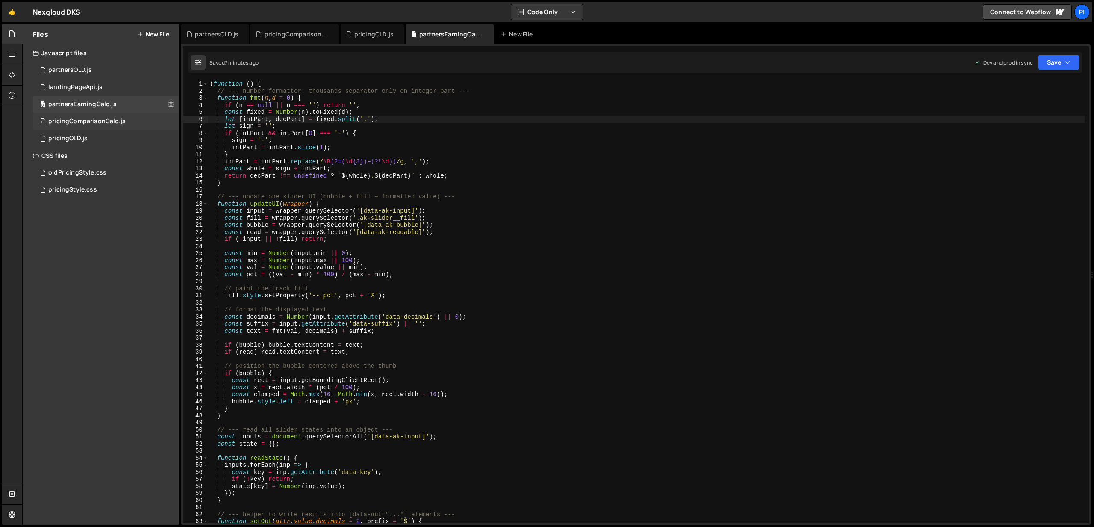
click at [106, 124] on div "pricingComparisonCalc.js" at bounding box center [86, 122] width 77 height 8
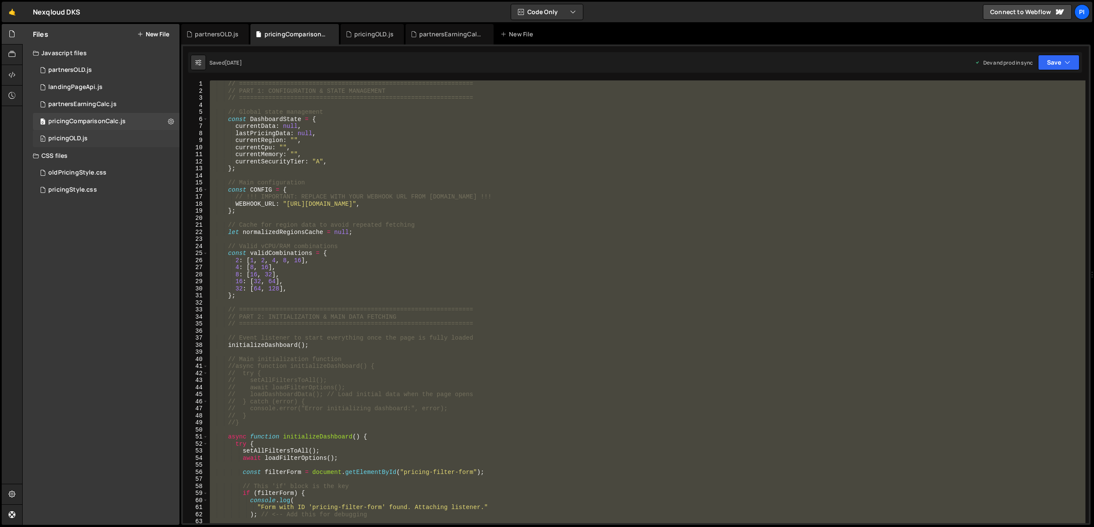
click at [75, 141] on div "pricingOLD.js" at bounding box center [67, 139] width 39 height 8
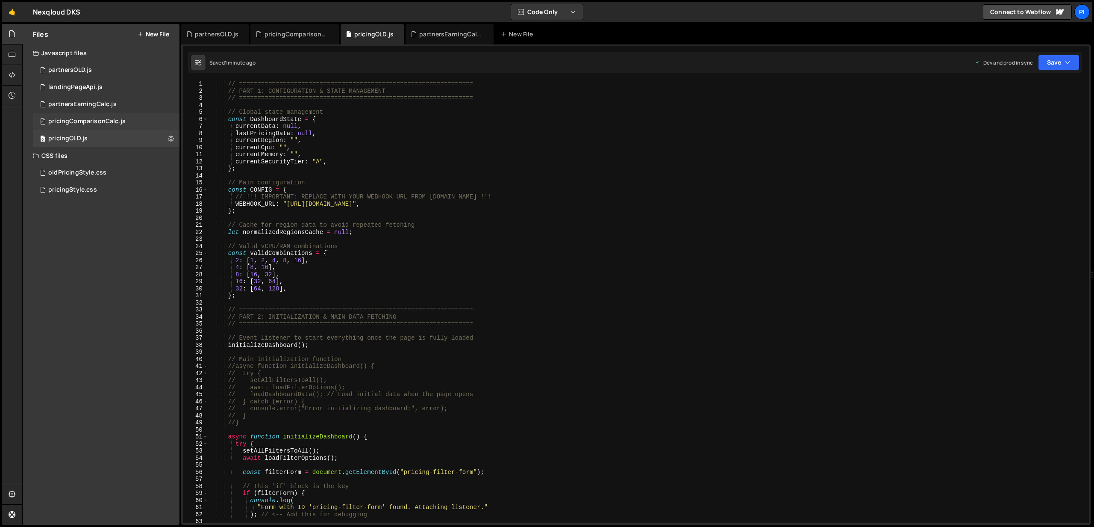
click at [101, 124] on div "pricingComparisonCalc.js" at bounding box center [86, 122] width 77 height 8
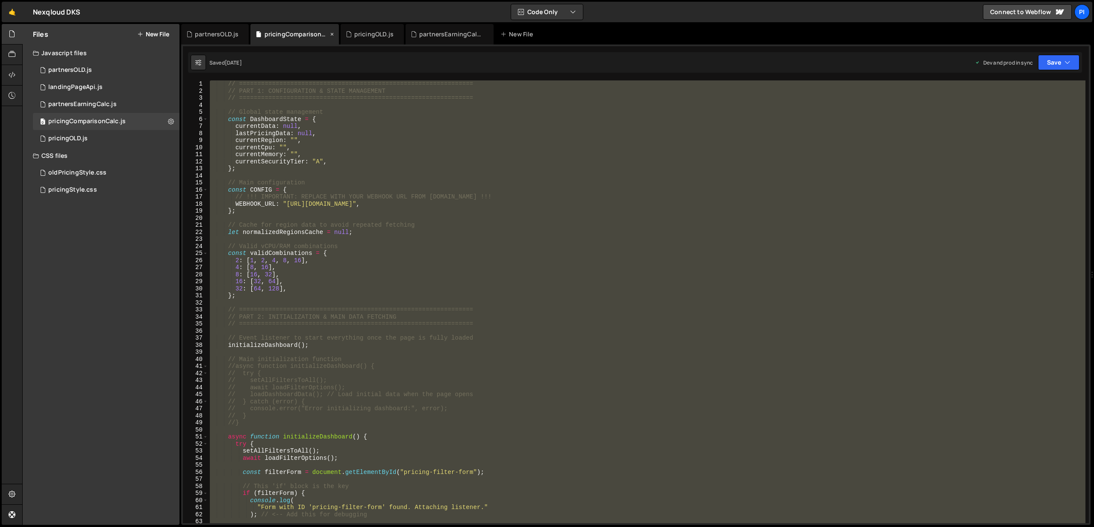
click at [328, 38] on div "pricingComparisonCalc.js" at bounding box center [297, 34] width 64 height 9
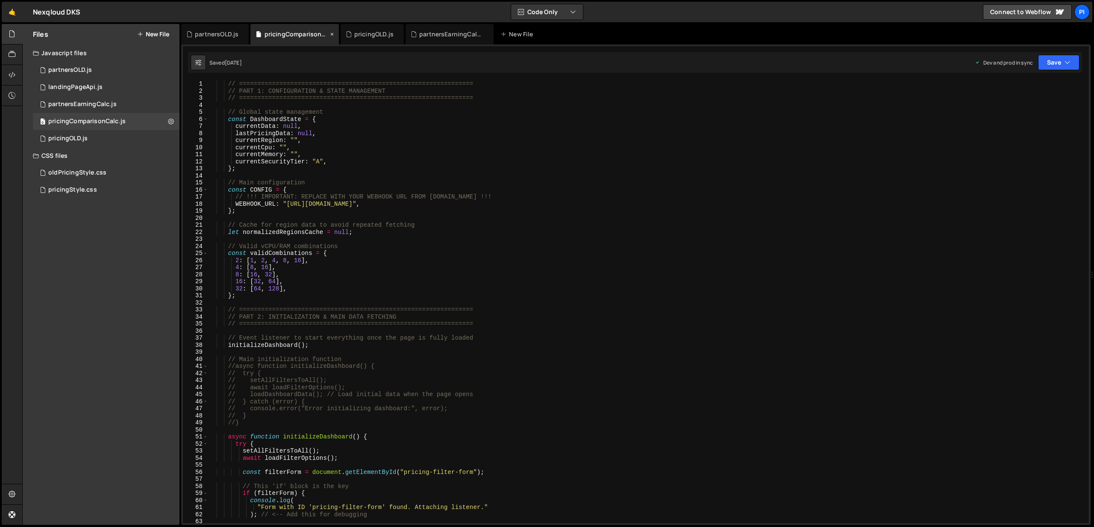
click at [331, 35] on icon at bounding box center [332, 34] width 6 height 9
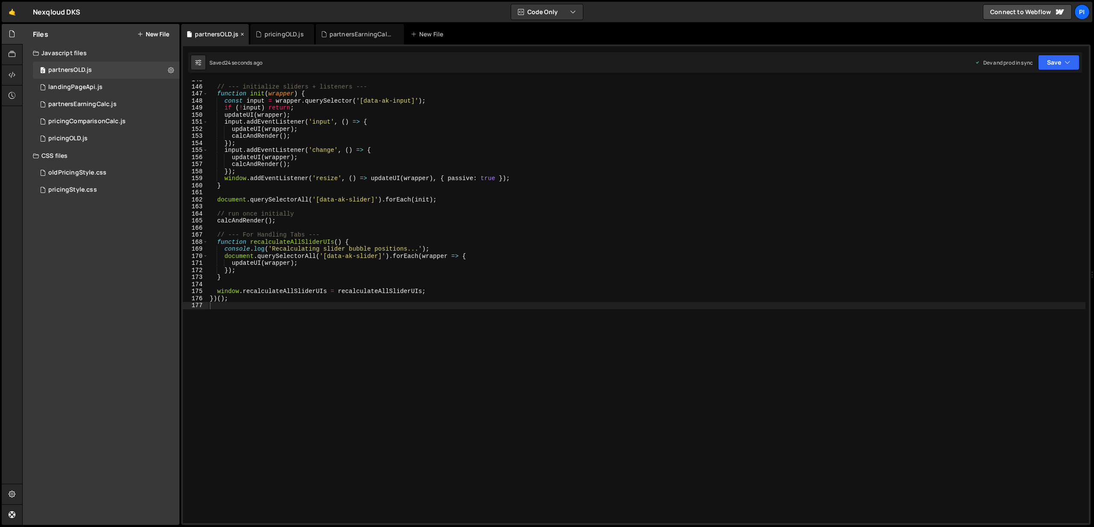
click at [242, 32] on icon at bounding box center [242, 34] width 6 height 9
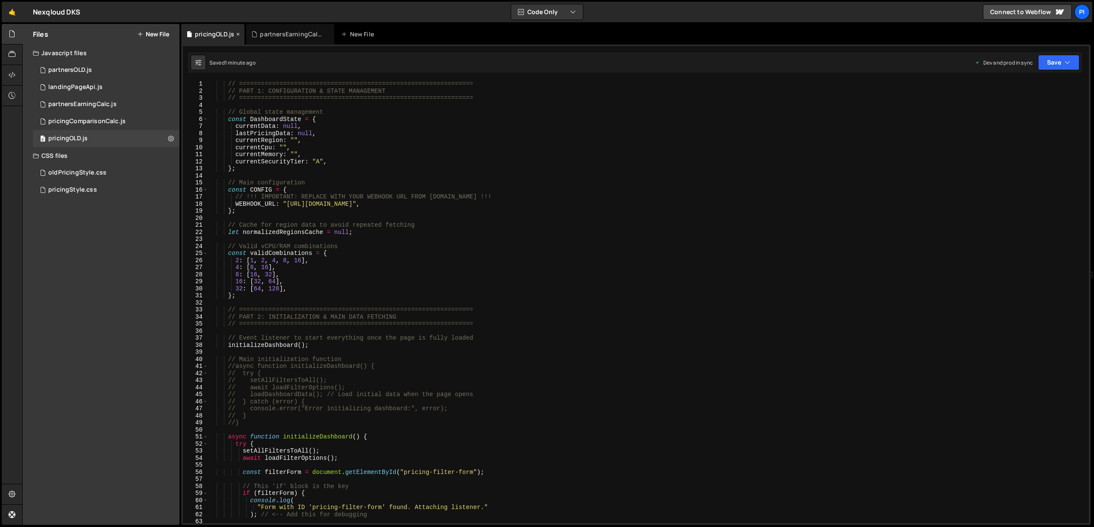
click at [235, 32] on icon at bounding box center [238, 34] width 6 height 9
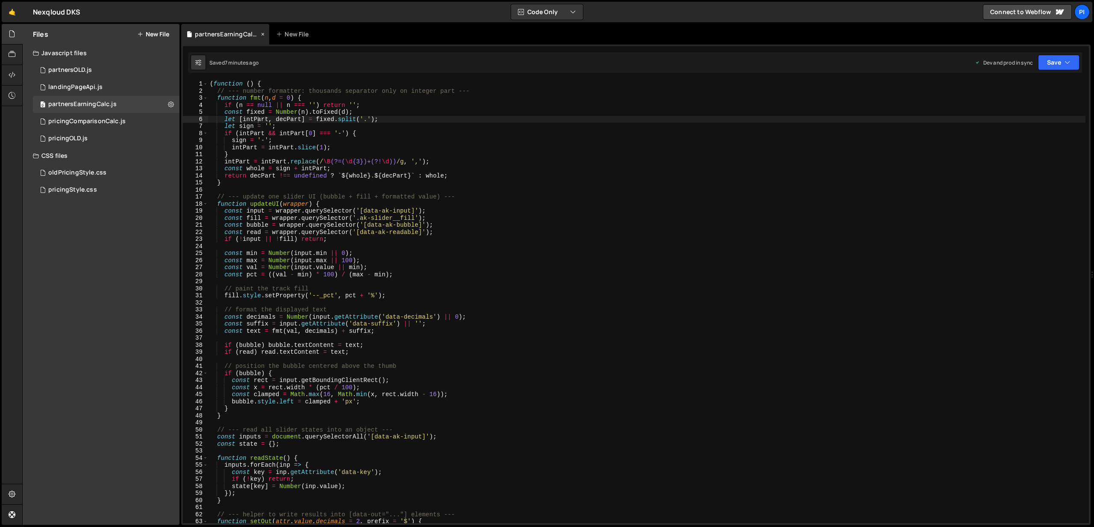
click at [262, 32] on icon at bounding box center [263, 34] width 6 height 9
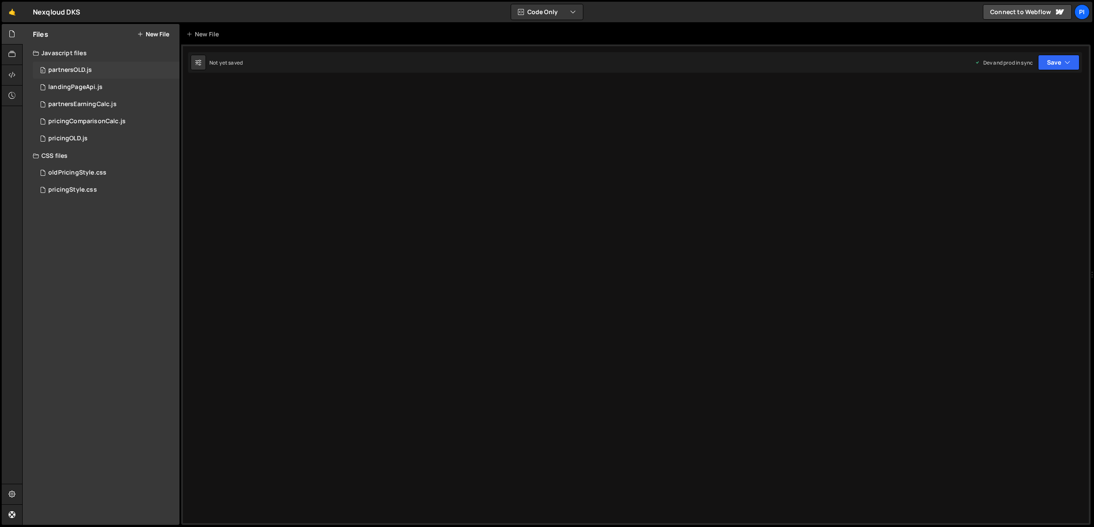
click at [87, 69] on div "partnersOLD.js" at bounding box center [70, 70] width 44 height 8
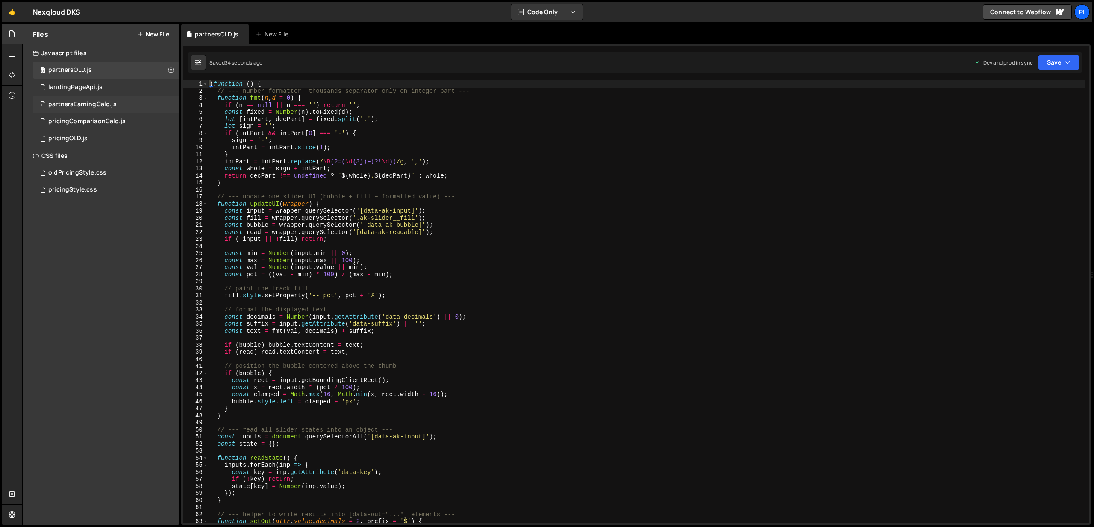
click at [85, 105] on div "partnersEarningCalc.js" at bounding box center [82, 104] width 68 height 8
click at [311, 26] on div "partnersOLD.js" at bounding box center [305, 34] width 68 height 21
click at [245, 27] on div "partnersEarningCalc.js" at bounding box center [225, 34] width 88 height 21
click at [330, 35] on icon at bounding box center [332, 34] width 6 height 9
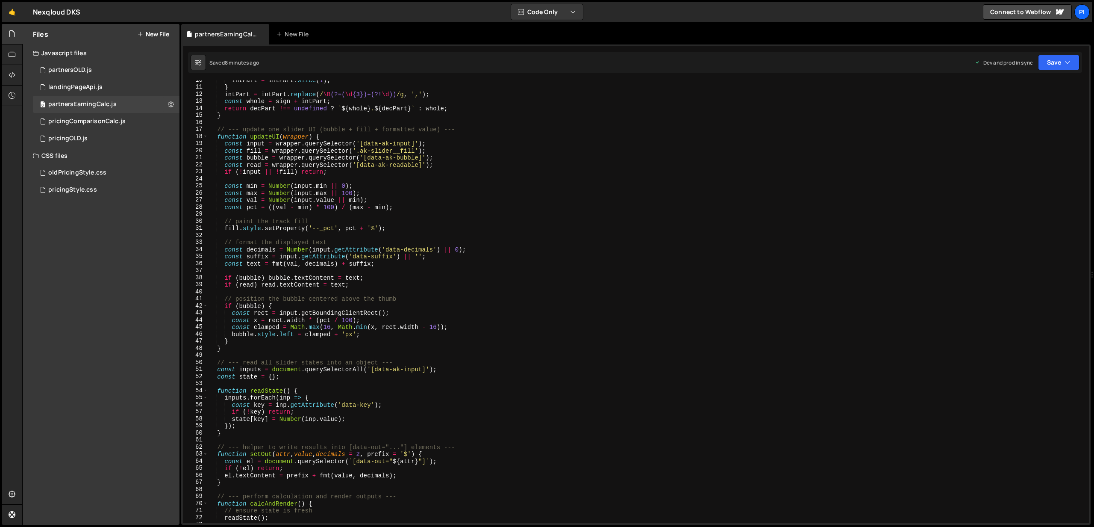
scroll to position [63, 0]
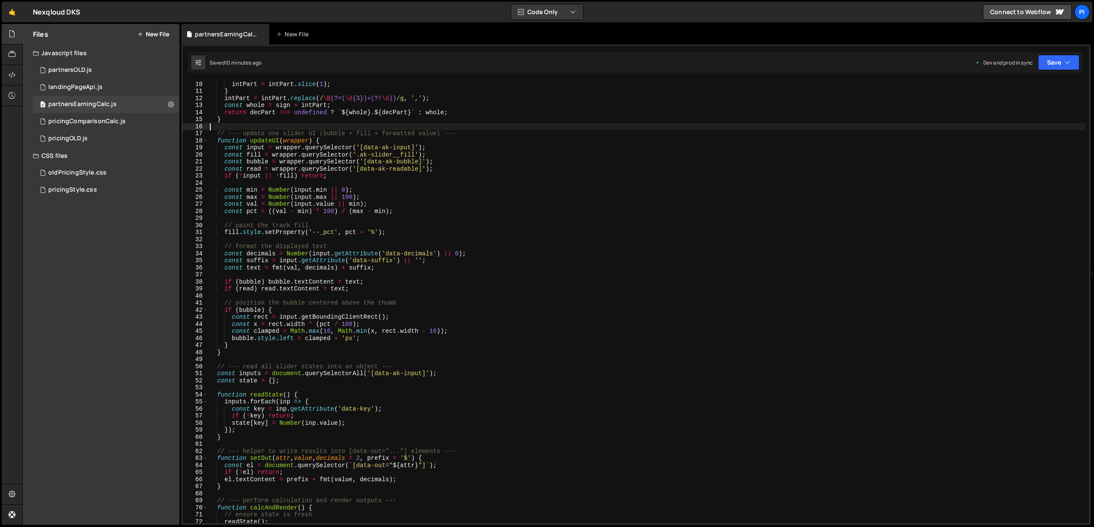
click at [403, 129] on div "sign = '-' ; intPart = intPart . slice ( 1 ) ; } intPart = intPart . replace ( …" at bounding box center [647, 302] width 878 height 457
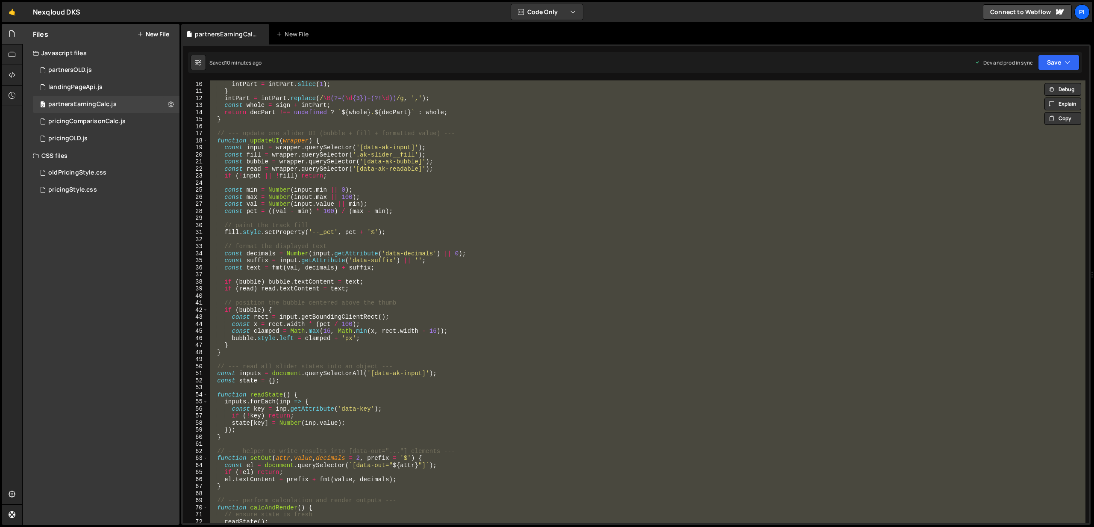
paste textarea
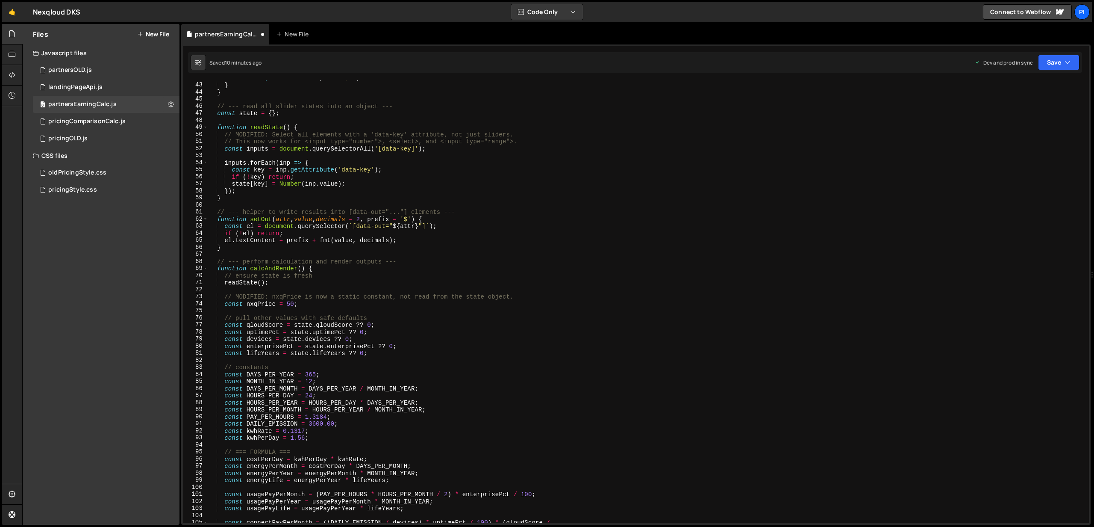
scroll to position [295, 0]
click at [1059, 63] on button "Save" at bounding box center [1058, 62] width 41 height 15
click at [1031, 115] on div "Saved 10 minutes ago" at bounding box center [1030, 120] width 89 height 10
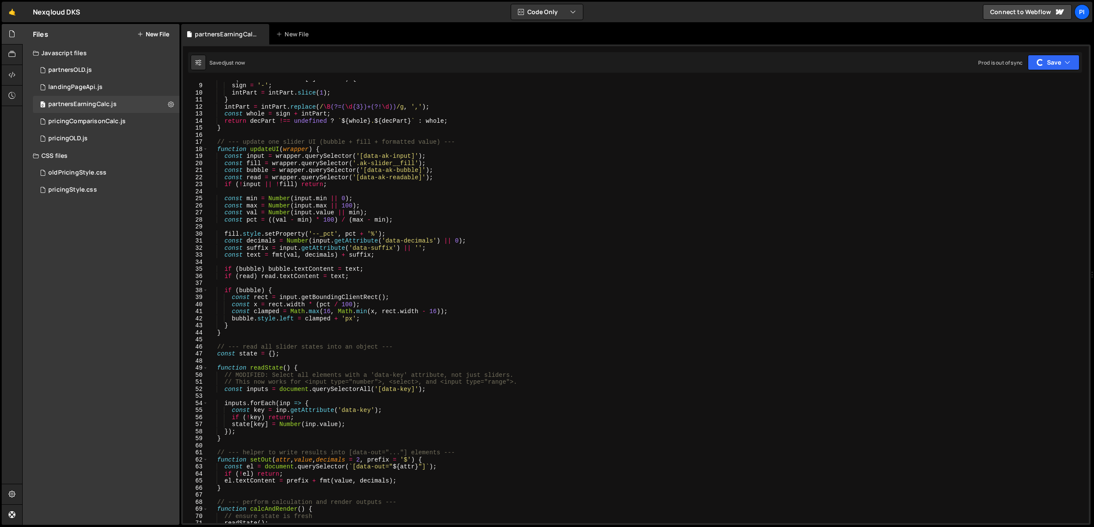
scroll to position [0, 0]
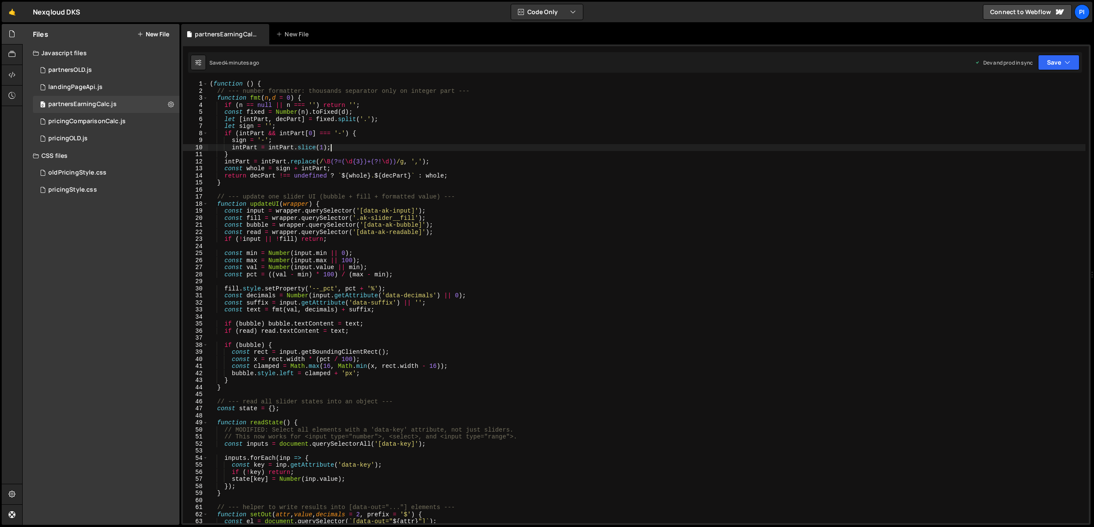
click at [446, 149] on div "( function ( ) { // --- number formatter: thousands separator only on integer p…" at bounding box center [647, 308] width 878 height 457
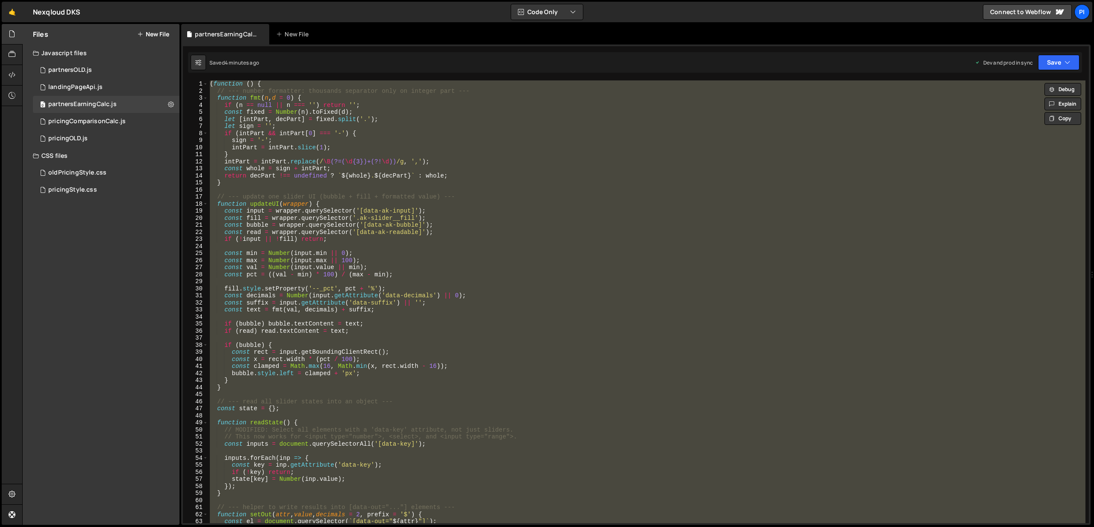
paste textarea
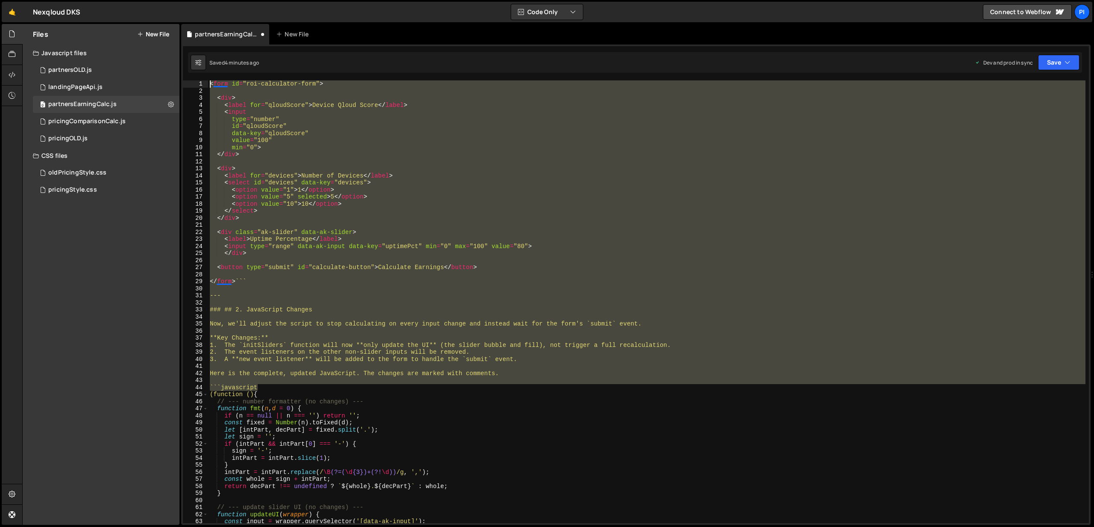
drag, startPoint x: 269, startPoint y: 385, endPoint x: 227, endPoint y: 59, distance: 328.8
click at [227, 59] on div "Debug Explain Copy partnersEarningCalc.js New File Saved 4 minutes ago Dev and …" at bounding box center [636, 274] width 910 height 501
type textarea "<form id="roi-calculator-form">"
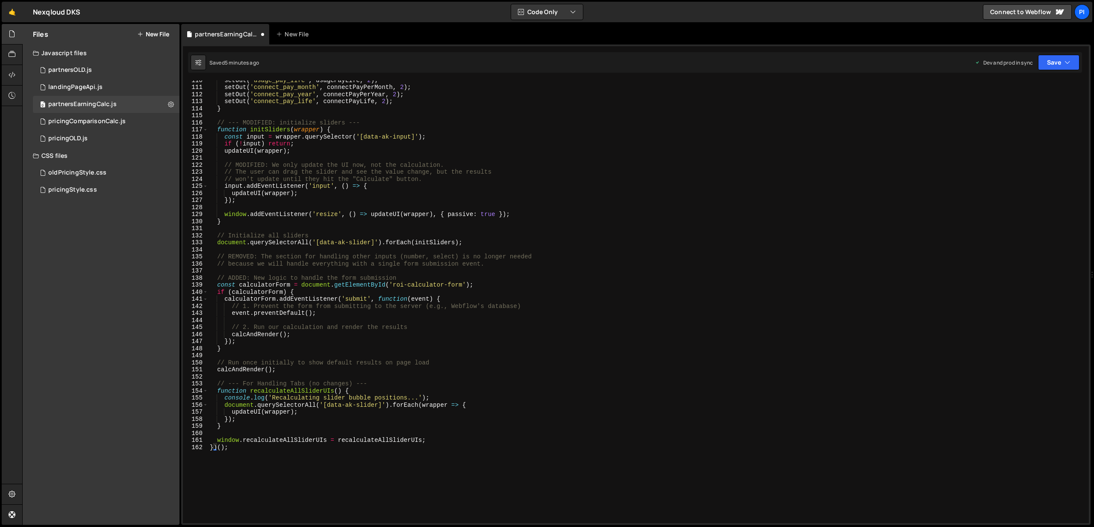
scroll to position [773, 0]
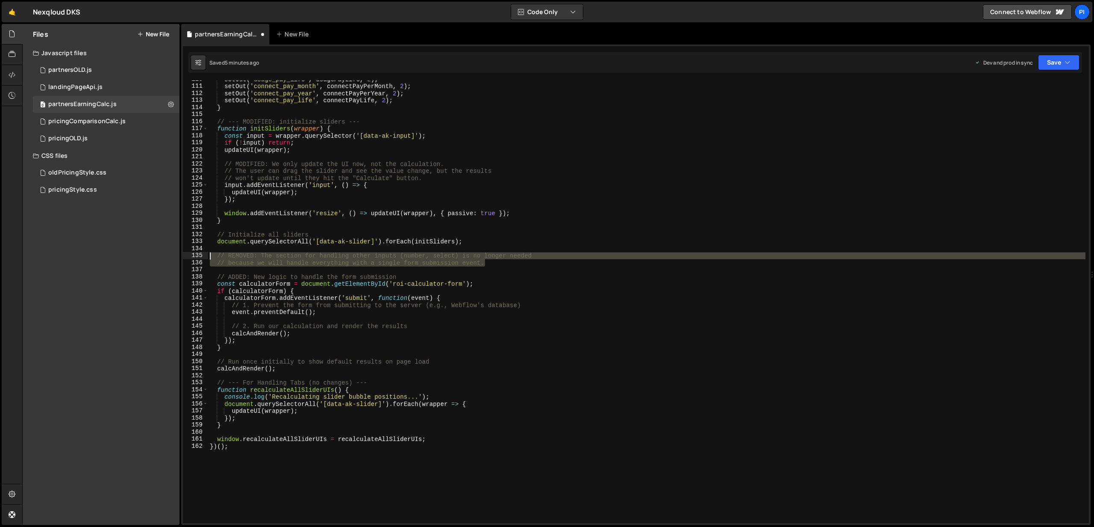
drag, startPoint x: 503, startPoint y: 264, endPoint x: 202, endPoint y: 256, distance: 301.0
click at [202, 256] on div "(function () { 110 111 112 113 114 115 116 117 118 119 120 121 122 123 124 125 …" at bounding box center [636, 301] width 906 height 442
type textarea "// REMOVED: The section for handling other inputs (number, select) is no longer…"
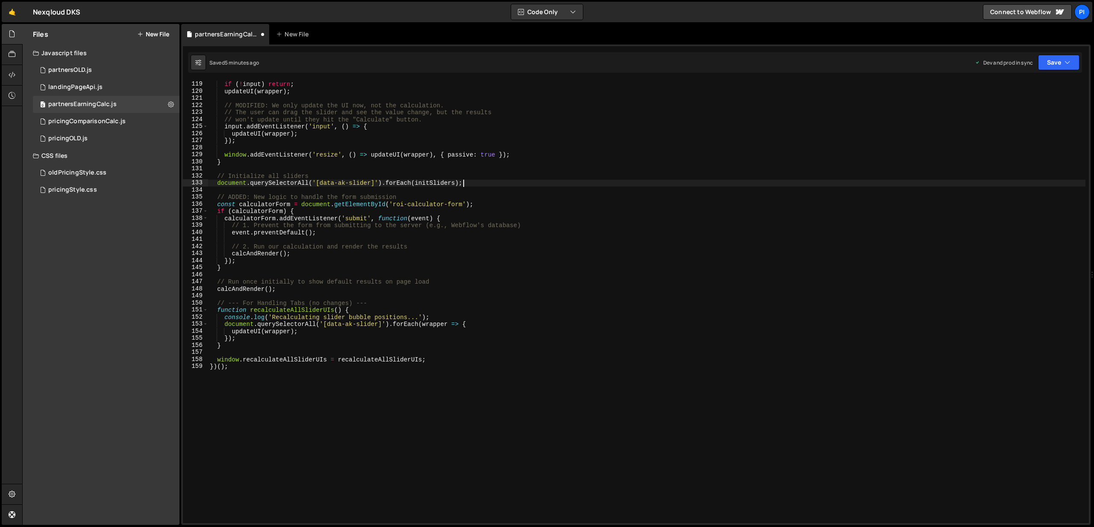
scroll to position [829, 0]
click at [532, 224] on div "const input = wrapper . querySelector ( '[data-ak-input]' ) ; if ( ! input ) re…" at bounding box center [647, 305] width 878 height 457
click at [528, 227] on div "const input = wrapper . querySelector ( '[data-ak-input]' ) ; if ( ! input ) re…" at bounding box center [647, 305] width 878 height 457
type textarea "// 1. Prevent the form from submitting to the server (e.g., Webflow's database)"
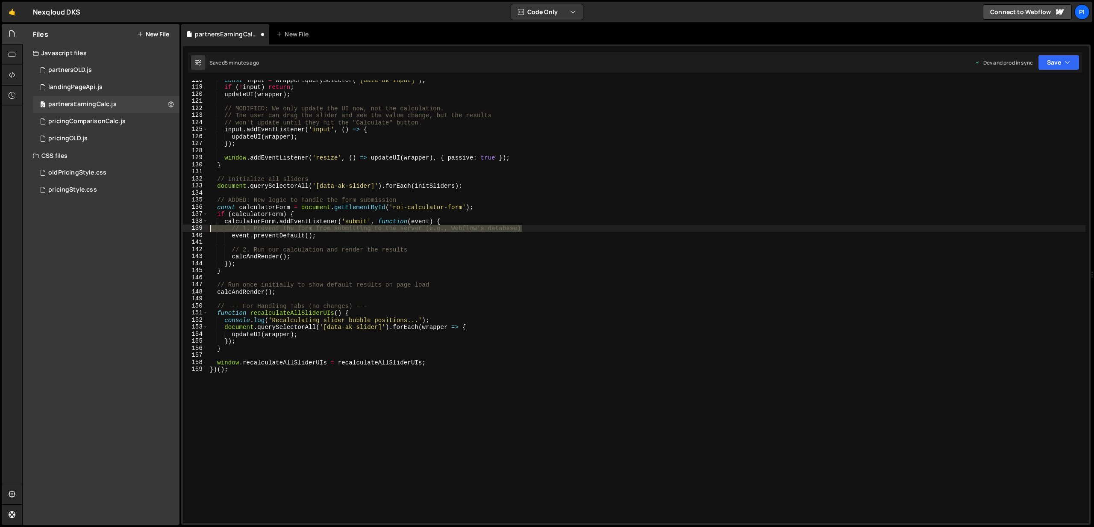
drag, startPoint x: 528, startPoint y: 227, endPoint x: 154, endPoint y: 226, distance: 374.0
click at [154, 226] on div "Files New File Javascript files 0 partnersOLD.js 0 0 landingPageApi.js 0 0 part…" at bounding box center [558, 274] width 1072 height 501
type textarea "calculatorForm.addEventListener('submit', function(event) {"
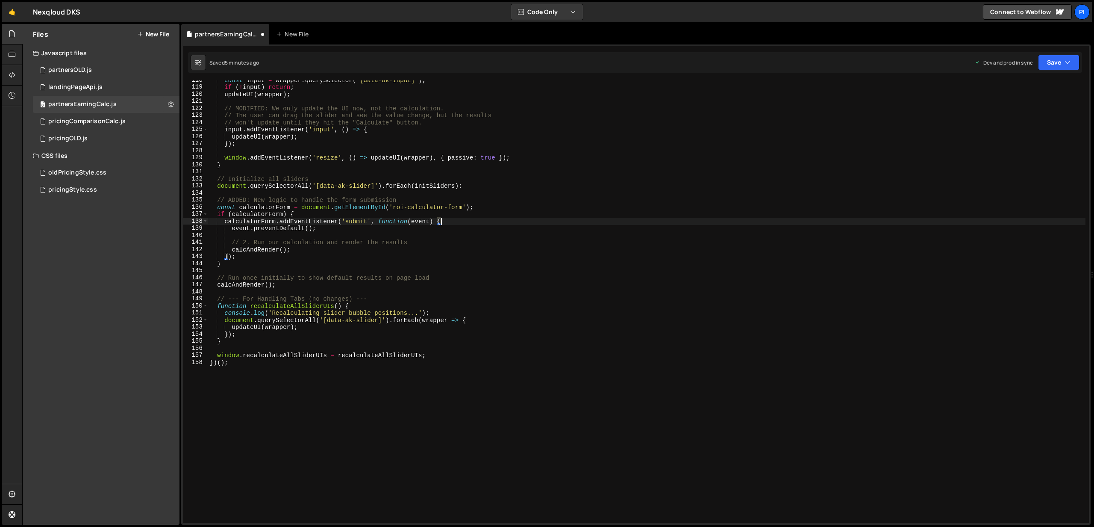
click at [413, 236] on div "const input = wrapper . querySelector ( '[data-ak-input]' ) ; if ( ! input ) re…" at bounding box center [647, 305] width 878 height 457
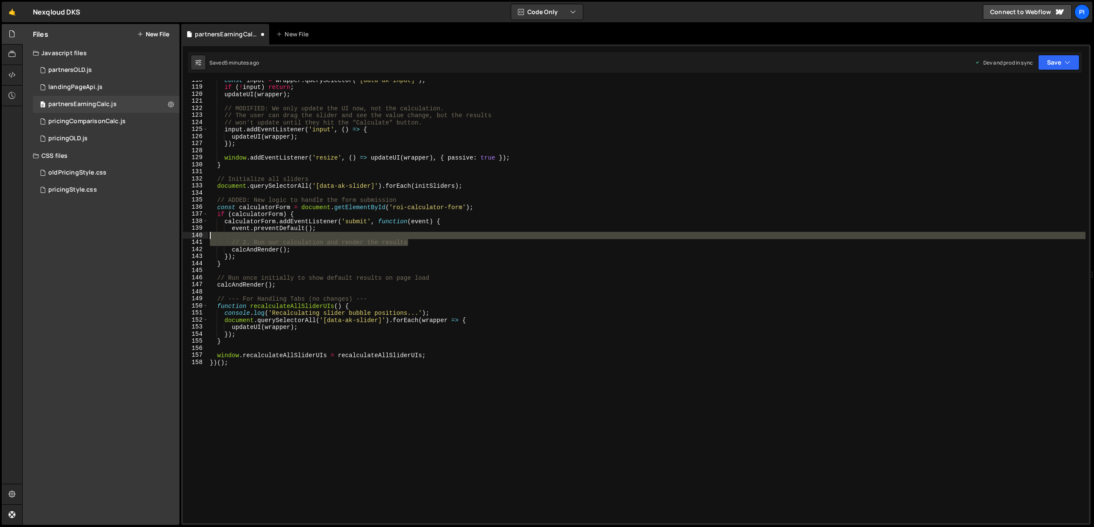
drag, startPoint x: 414, startPoint y: 242, endPoint x: 189, endPoint y: 234, distance: 225.4
click at [189, 234] on div "118 119 120 121 122 123 124 125 126 127 128 129 130 131 132 133 134 135 136 137…" at bounding box center [636, 301] width 906 height 442
type textarea "// 2. Run our calculation and render the results"
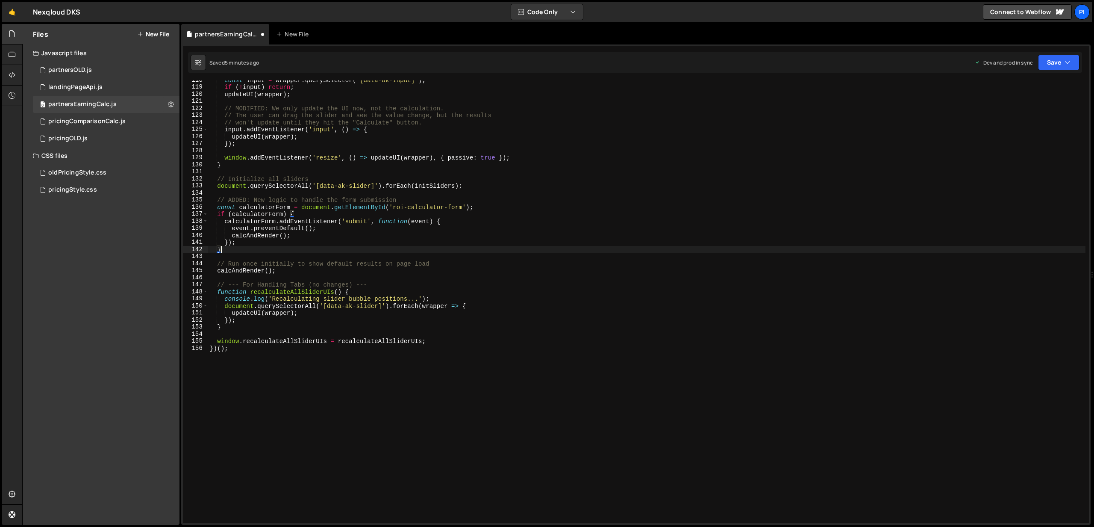
click at [303, 246] on div "const input = wrapper . querySelector ( '[data-ak-input]' ) ; if ( ! input ) re…" at bounding box center [647, 305] width 878 height 457
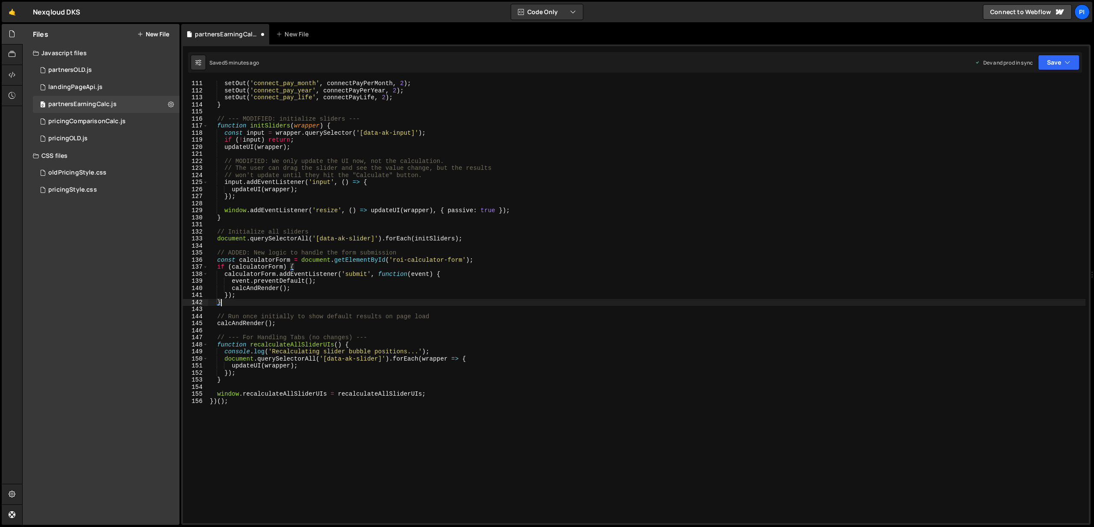
scroll to position [776, 0]
drag, startPoint x: 394, startPoint y: 261, endPoint x: 462, endPoint y: 260, distance: 68.4
click at [462, 260] on div "setOut ( 'usage_pay_life' , usagePayLife , 2 ) ; setOut ( 'connect_pay_month' ,…" at bounding box center [647, 302] width 878 height 457
paste textarea "wf-form-Calculator-F"
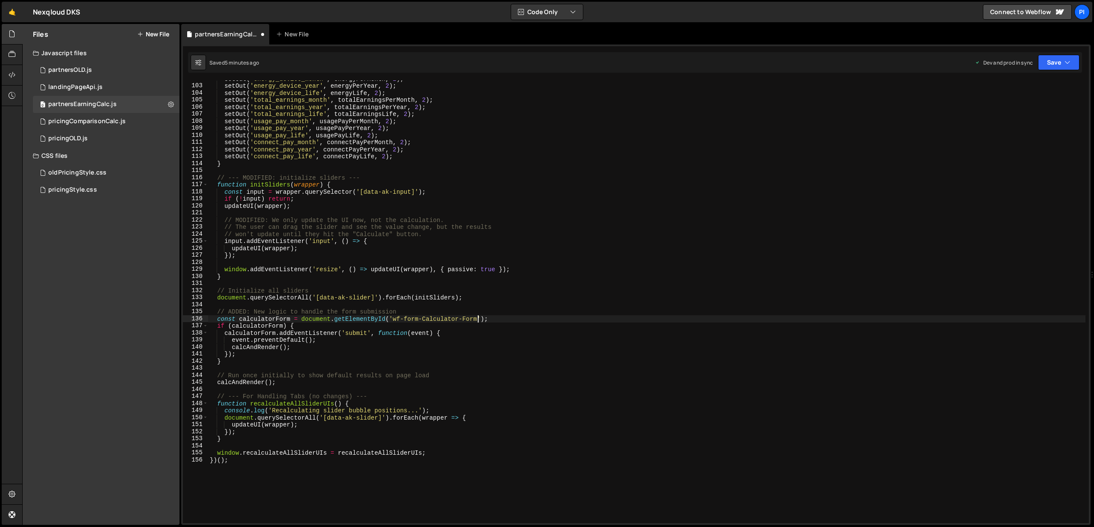
scroll to position [713, 0]
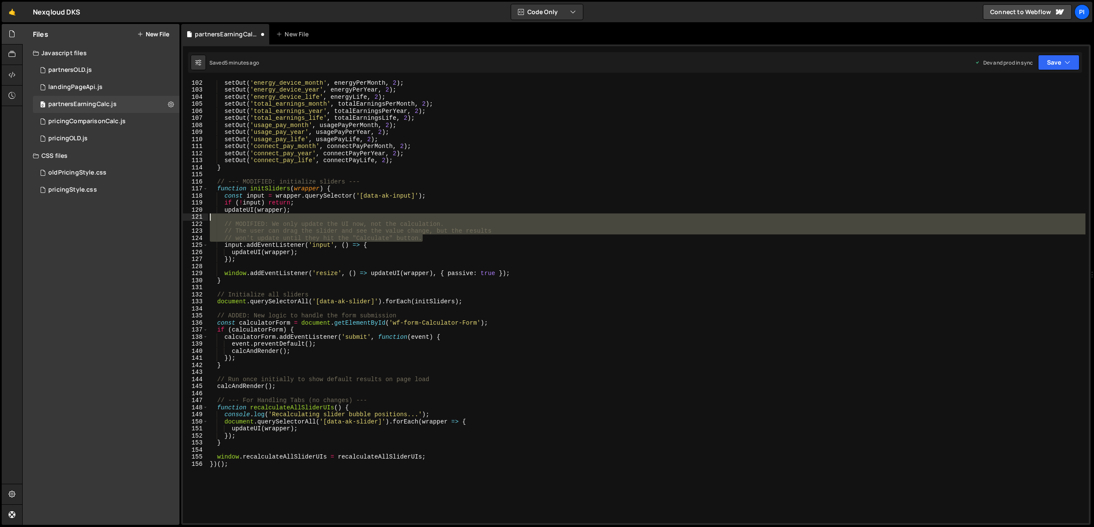
drag, startPoint x: 460, startPoint y: 236, endPoint x: 191, endPoint y: 220, distance: 269.7
click at [191, 220] on div "const calculatorForm = document.getElementById('wf-form-Calculator-Form'); 102 …" at bounding box center [636, 301] width 906 height 442
type textarea "// MODIFIED: We only update the UI now, not the calculation."
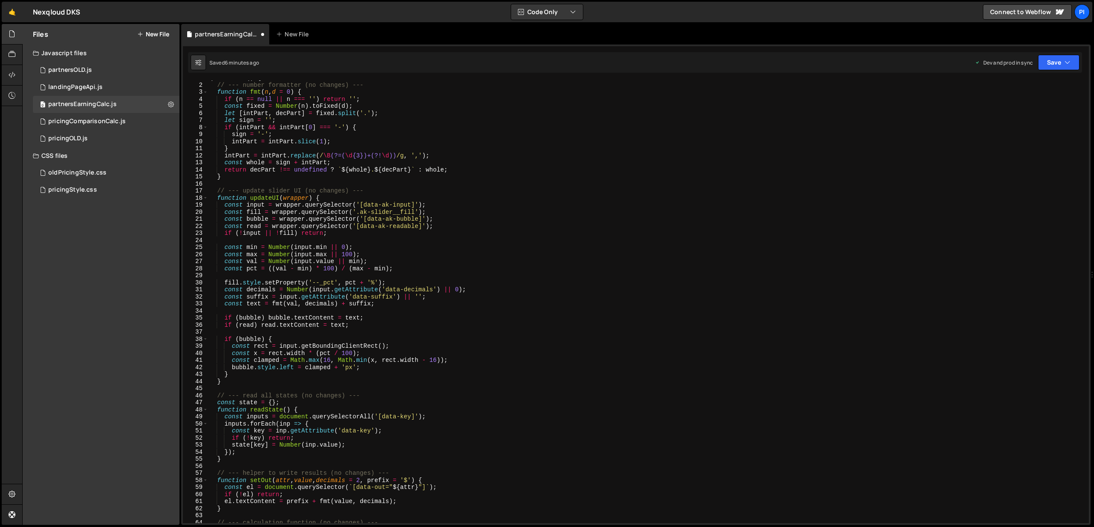
scroll to position [0, 0]
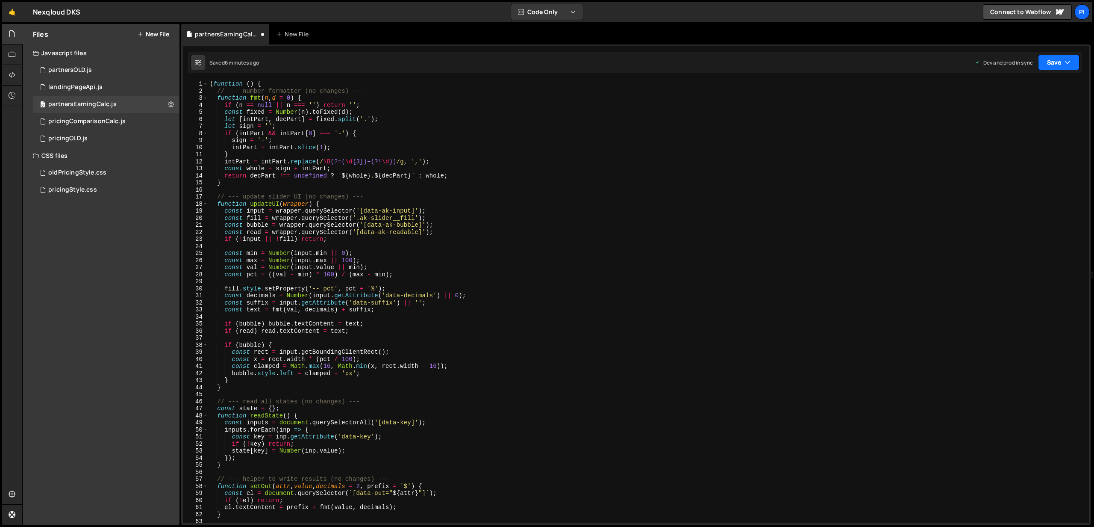
click at [1057, 60] on button "Save" at bounding box center [1058, 62] width 41 height 15
click at [1019, 116] on div "Saved 6 minutes ago" at bounding box center [1030, 120] width 89 height 10
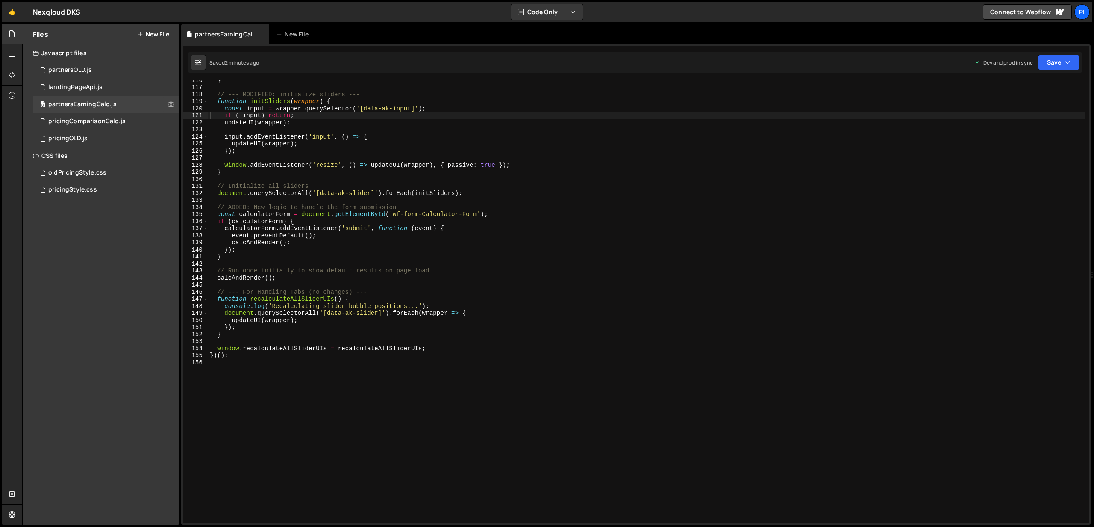
scroll to position [814, 0]
type textarea "event.preventDefault();"
drag, startPoint x: 324, startPoint y: 236, endPoint x: 233, endPoint y: 233, distance: 90.7
click at [233, 233] on div "} // --- MODIFIED: initialize sliders --- function initSliders ( wrapper ) { co…" at bounding box center [647, 305] width 878 height 457
click at [339, 239] on div "} // --- MODIFIED: initialize sliders --- function initSliders ( wrapper ) { co…" at bounding box center [647, 301] width 878 height 442
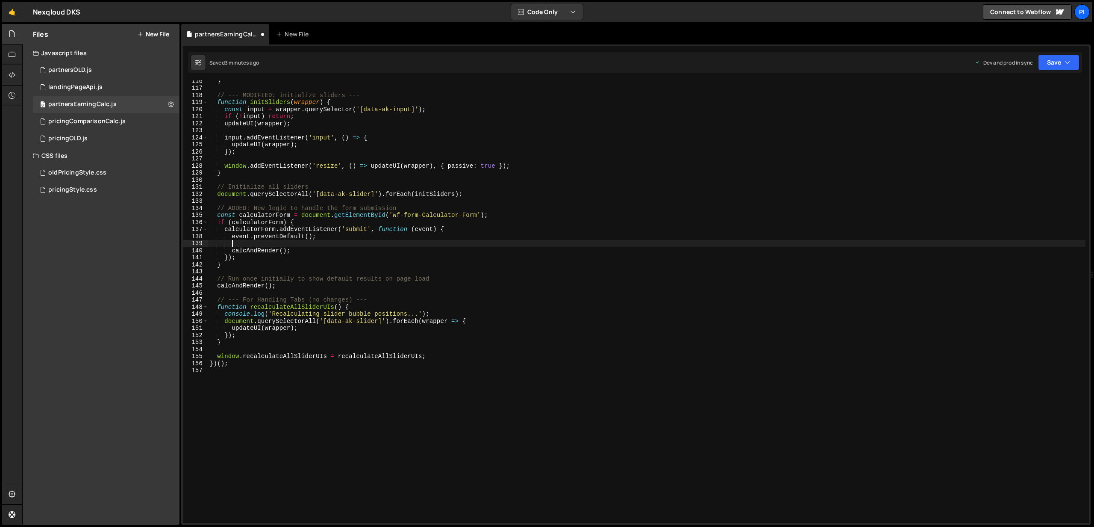
scroll to position [0, 1]
paste textarea "e.stopImmediatePropagation();"
click at [236, 244] on div "} // --- MODIFIED: initialize sliders --- function initSliders ( wrapper ) { co…" at bounding box center [647, 306] width 878 height 457
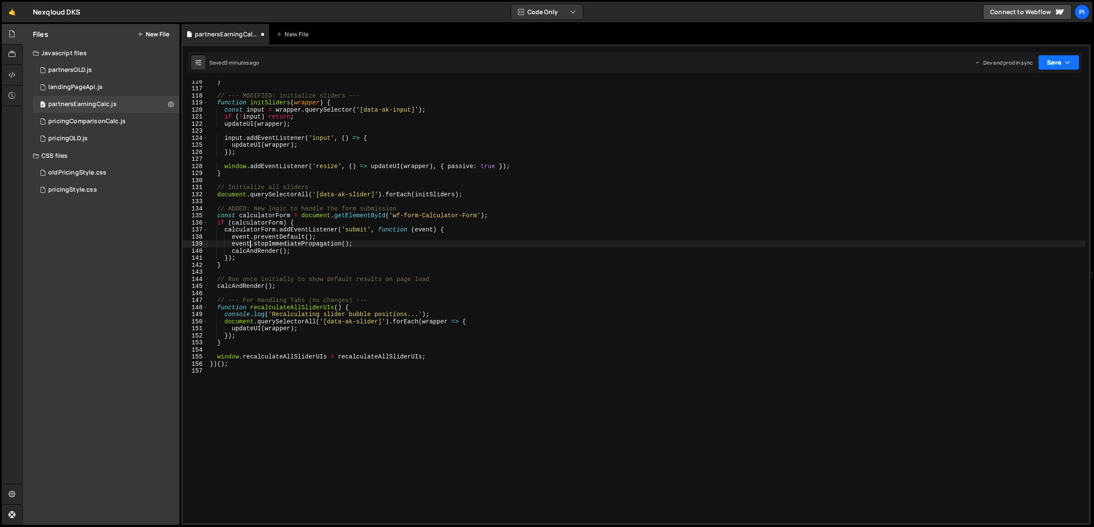
click at [1062, 59] on button "Save" at bounding box center [1058, 62] width 41 height 15
click at [1033, 114] on div "Save to Production S" at bounding box center [1030, 111] width 89 height 9
click at [1051, 58] on button "Save" at bounding box center [1058, 62] width 41 height 15
click at [1061, 110] on div "Save to Production S" at bounding box center [1030, 111] width 89 height 9
click at [219, 286] on div "} // --- MODIFIED: initialize sliders --- function initSliders ( wrapper ) { co…" at bounding box center [647, 306] width 878 height 457
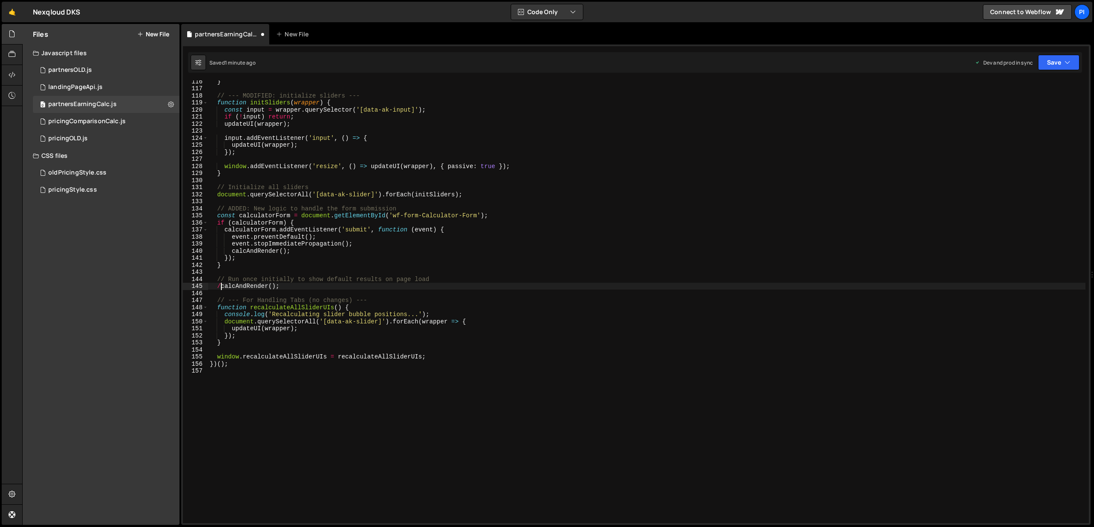
scroll to position [0, 1]
type textarea "//calcAndRender();"
click at [1054, 61] on button "Save" at bounding box center [1058, 62] width 41 height 15
click at [1020, 113] on div "Save to Production S" at bounding box center [1030, 111] width 89 height 9
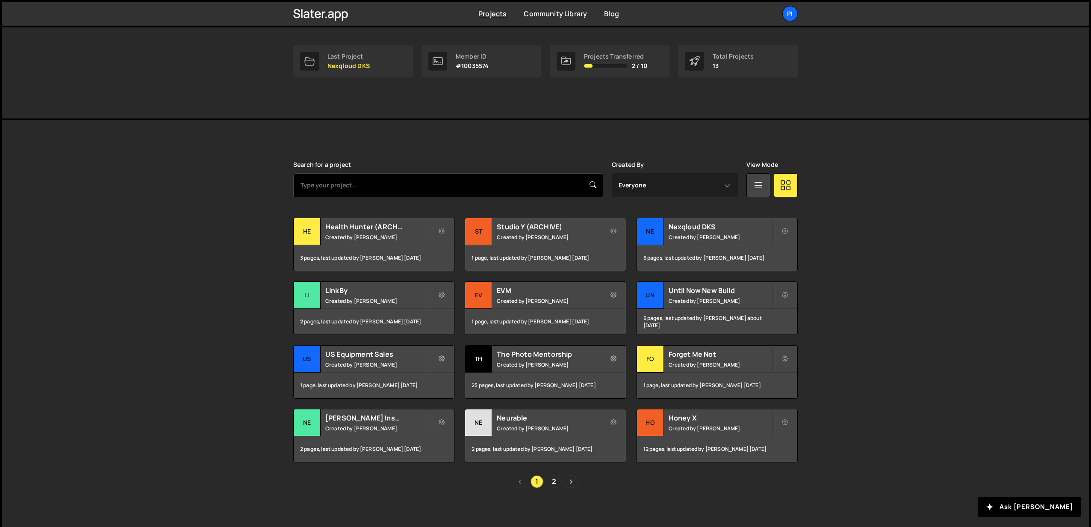
scroll to position [130, 0]
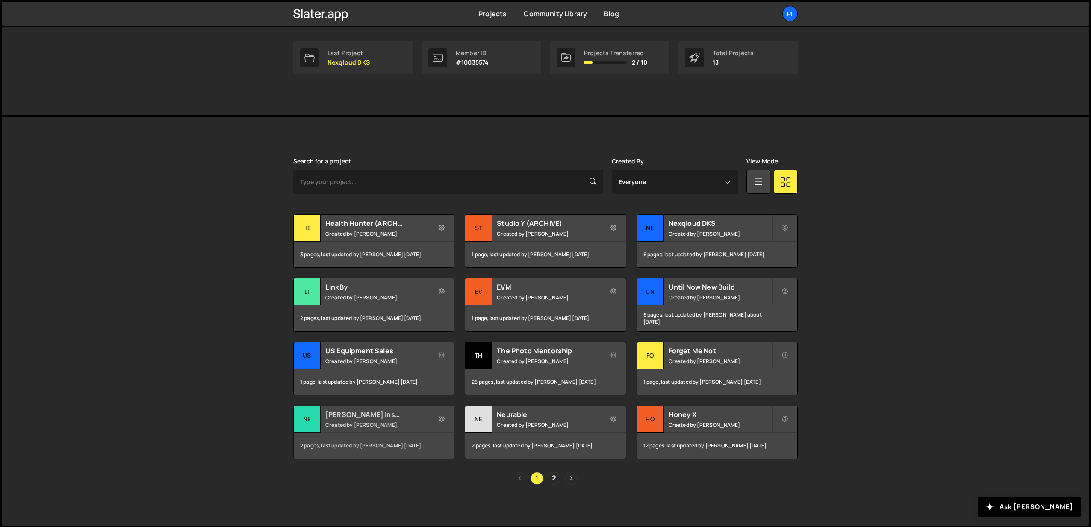
click at [379, 413] on h2 "[PERSON_NAME] Insulation" at bounding box center [376, 414] width 103 height 9
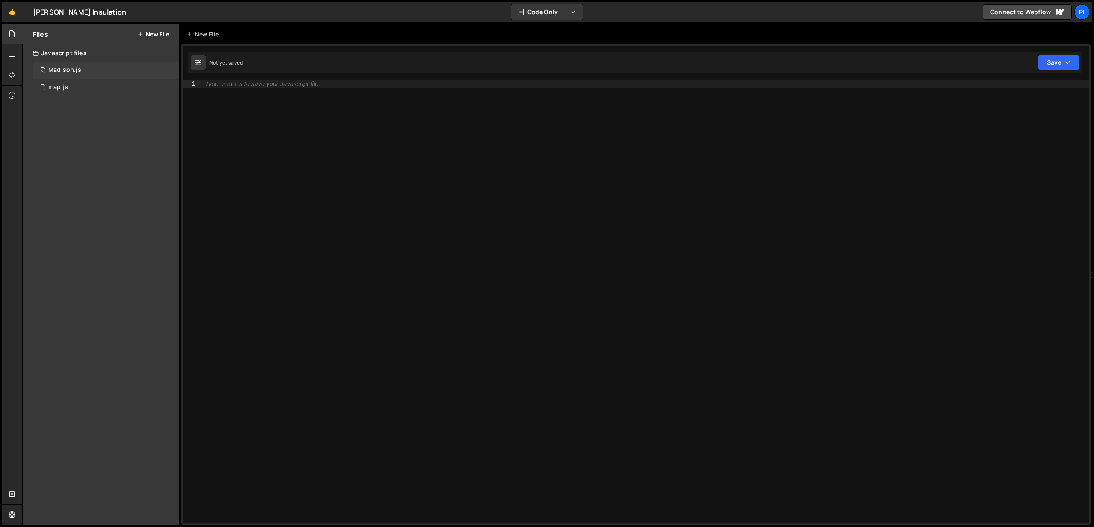
click at [65, 66] on div "Madison.js" at bounding box center [64, 70] width 33 height 8
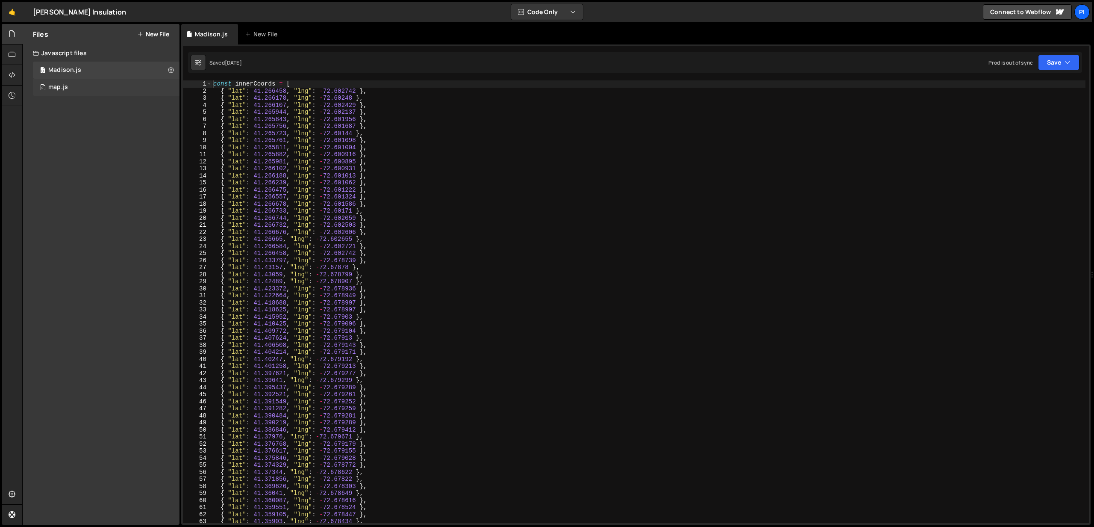
click at [67, 85] on div "map.js" at bounding box center [58, 87] width 20 height 8
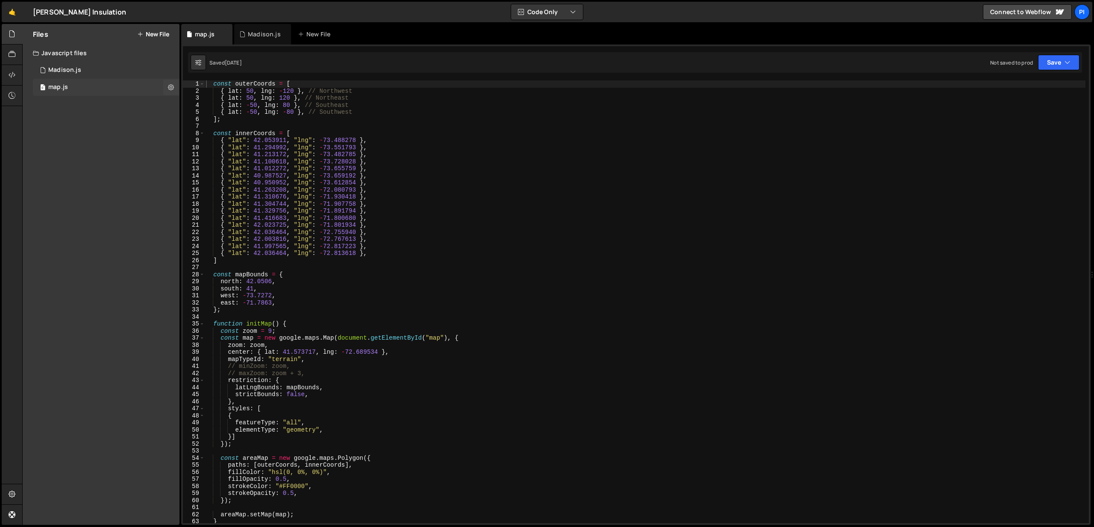
scroll to position [4021, 0]
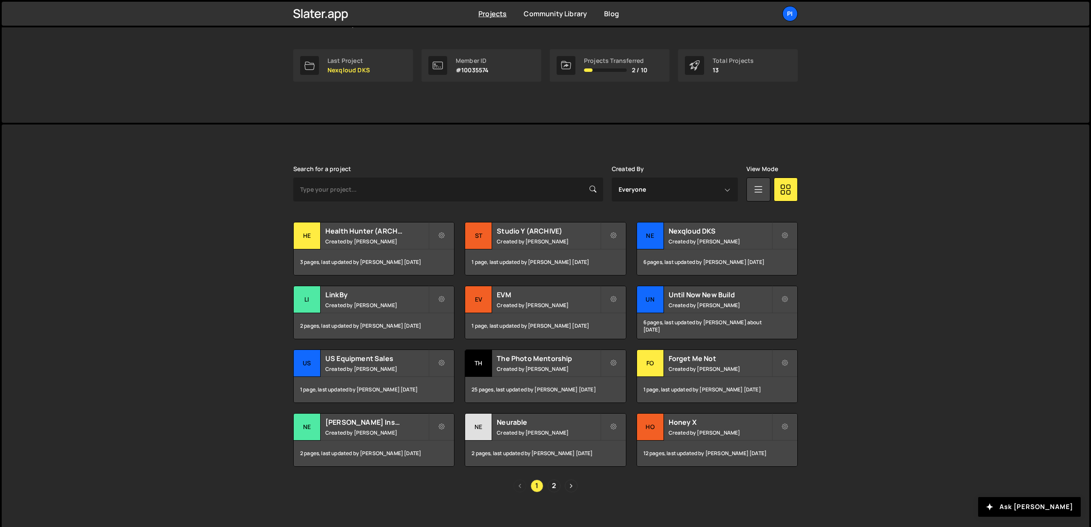
scroll to position [130, 0]
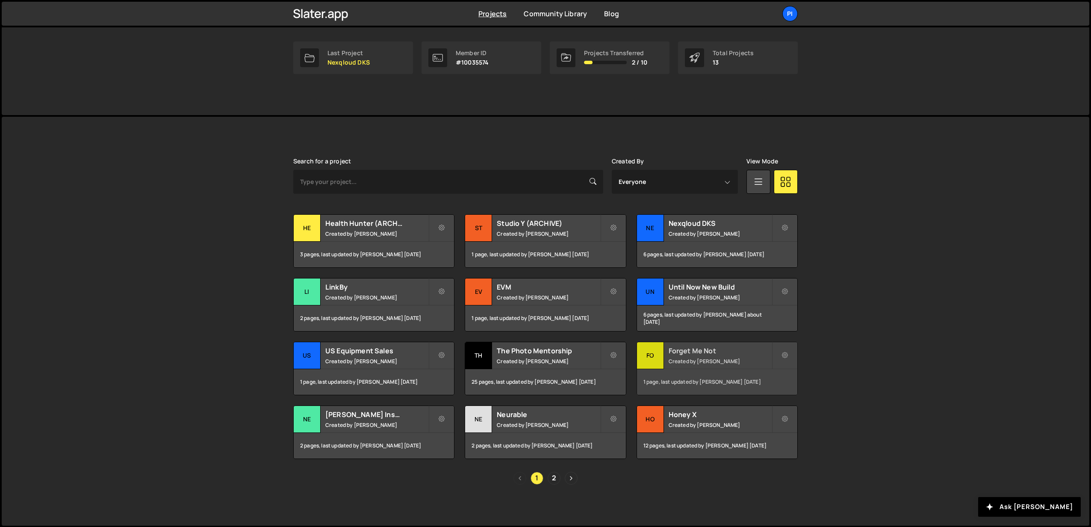
click at [703, 362] on small "Created by [PERSON_NAME]" at bounding box center [720, 360] width 103 height 7
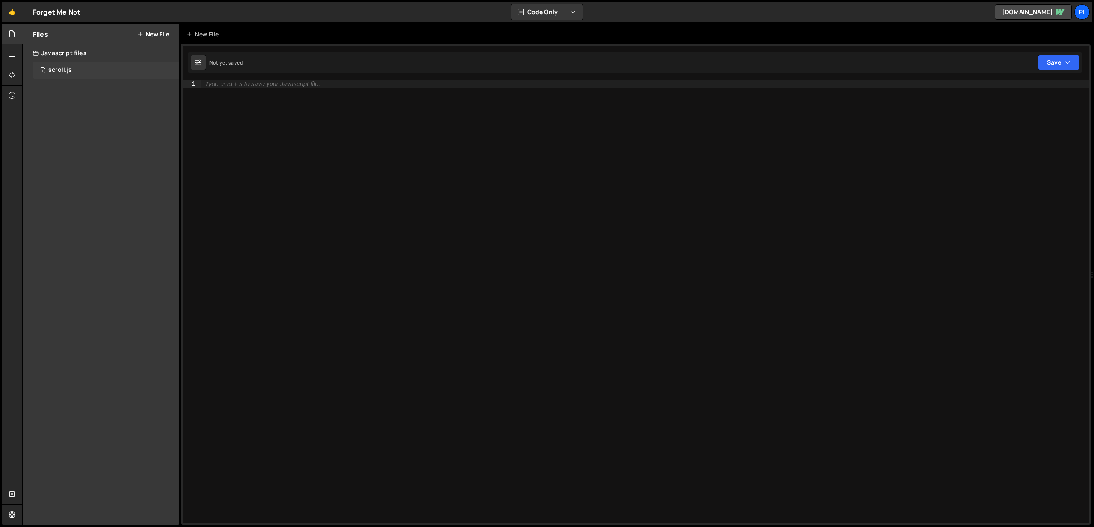
click at [62, 71] on div "scroll.js" at bounding box center [60, 70] width 24 height 8
